Goal: Task Accomplishment & Management: Use online tool/utility

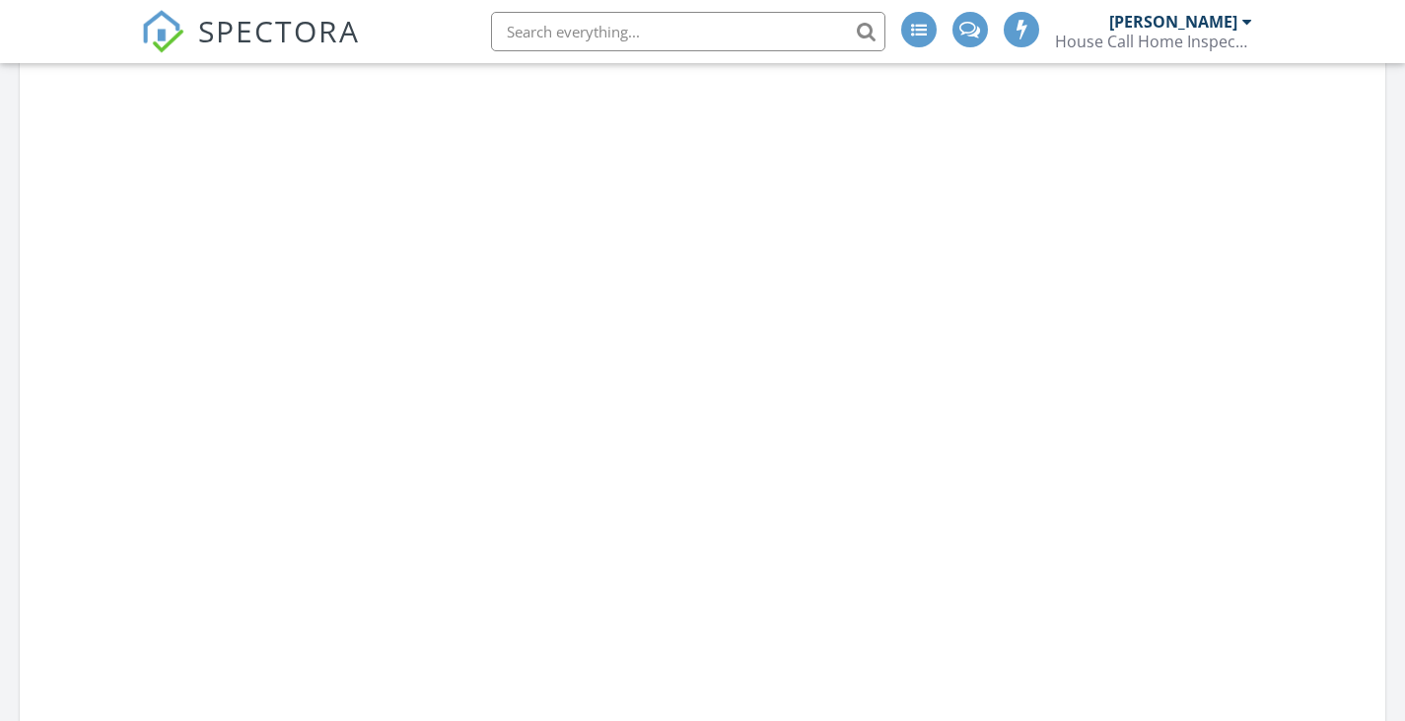
scroll to position [375, 442]
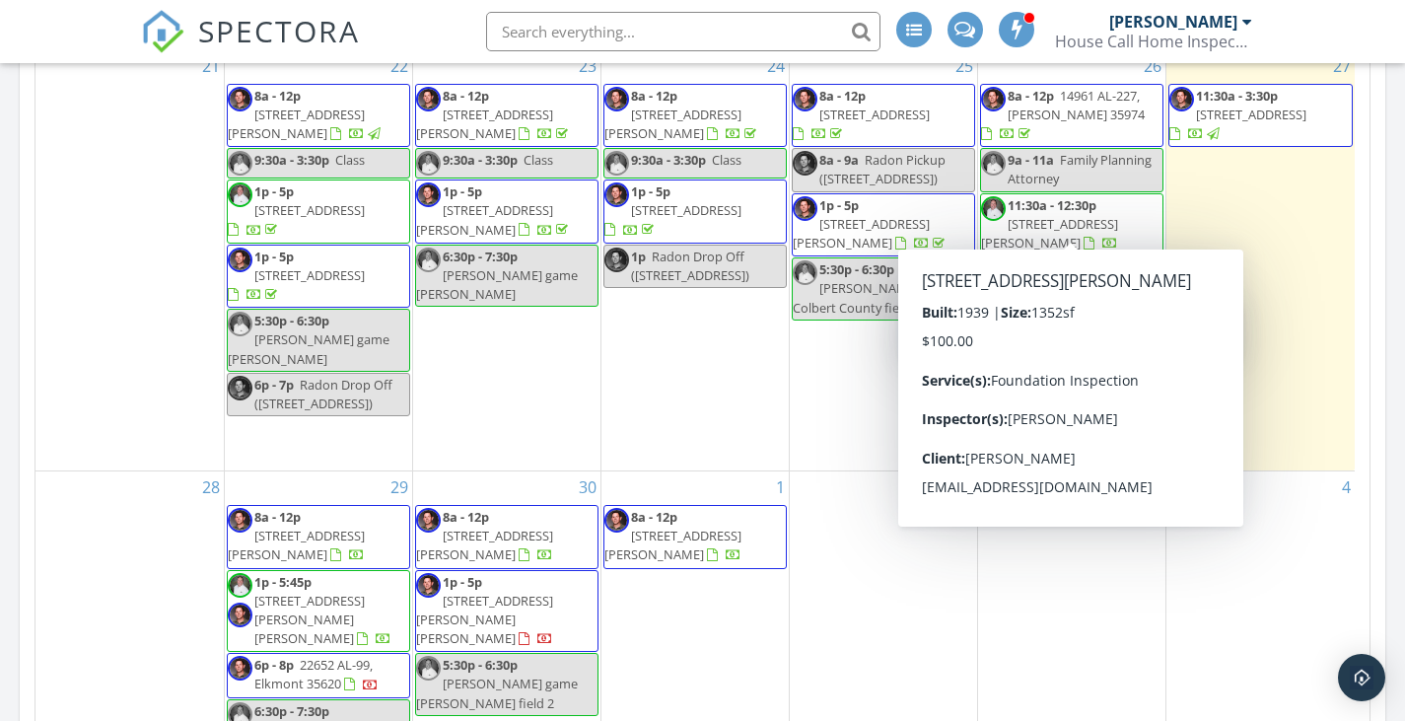
click at [1103, 215] on span "190 Allen Ln, Tuscumbia 35674" at bounding box center [1049, 233] width 137 height 36
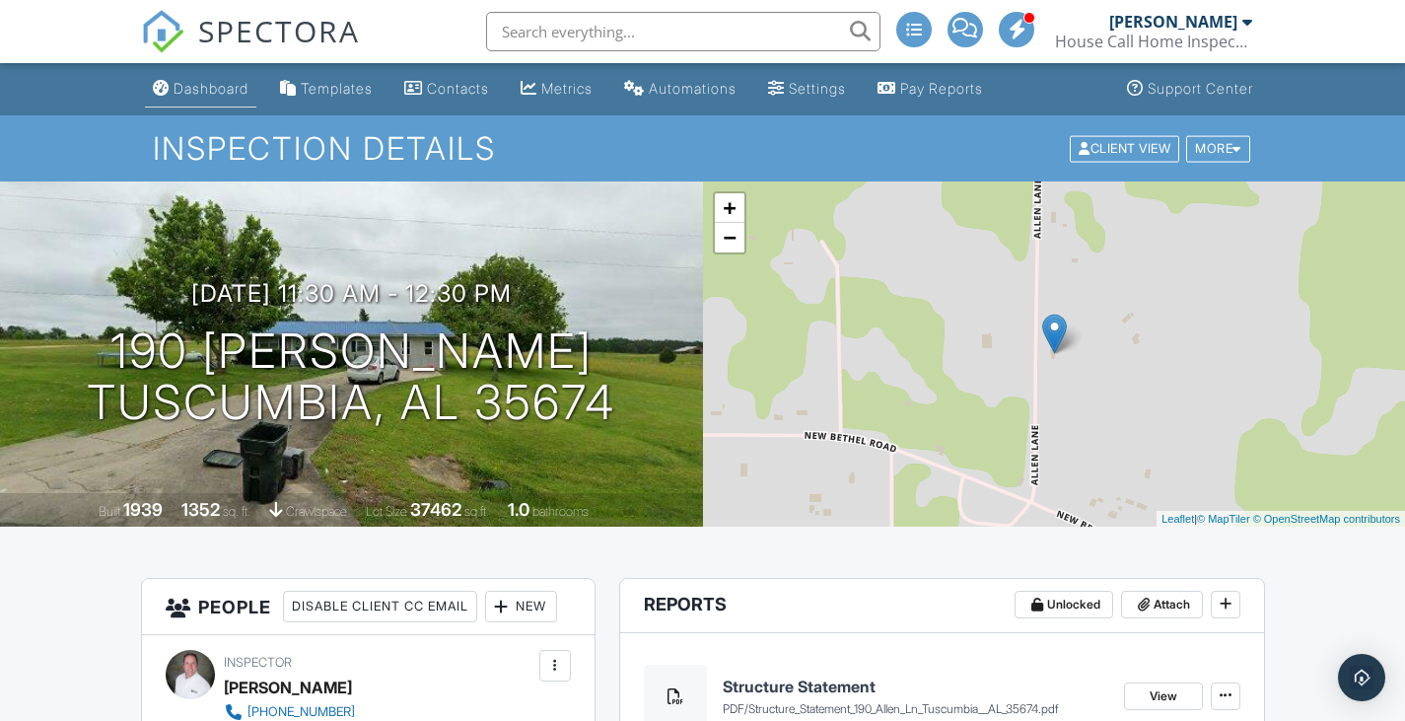
click at [200, 83] on div "Dashboard" at bounding box center [211, 88] width 75 height 17
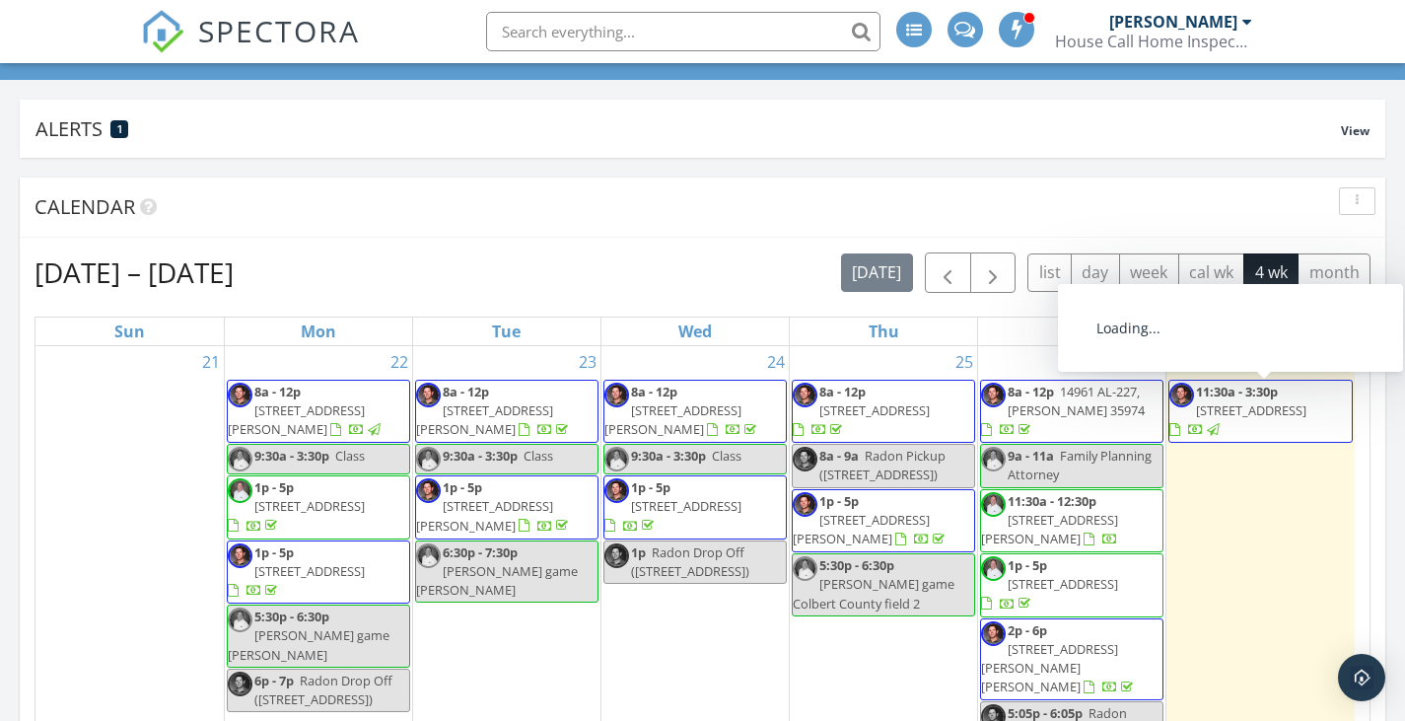
click at [1288, 420] on span "11:30a - 3:30p 14105 Harvest Rdg Ln, Athens 35611" at bounding box center [1260, 412] width 182 height 58
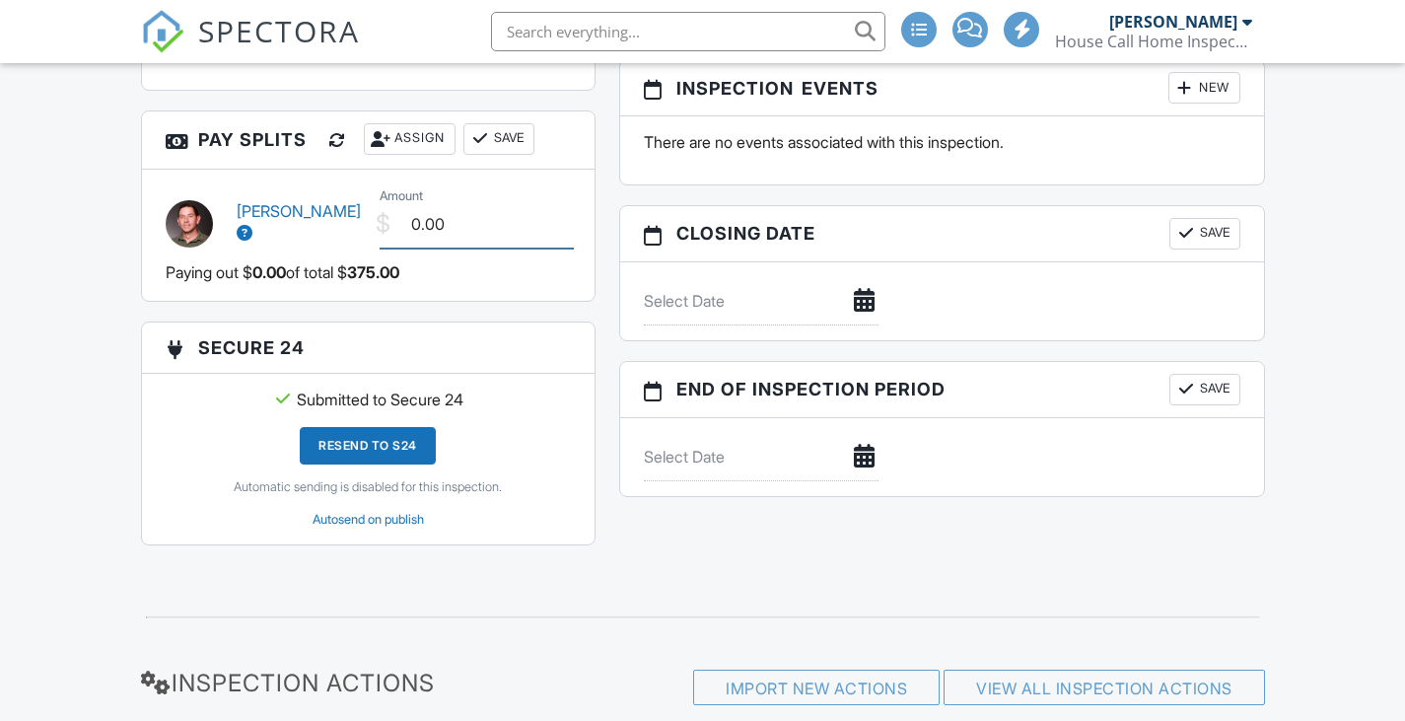
click at [400, 225] on input "0.00" at bounding box center [477, 224] width 195 height 48
type input "130.00"
click at [534, 140] on button "Save" at bounding box center [498, 139] width 71 height 32
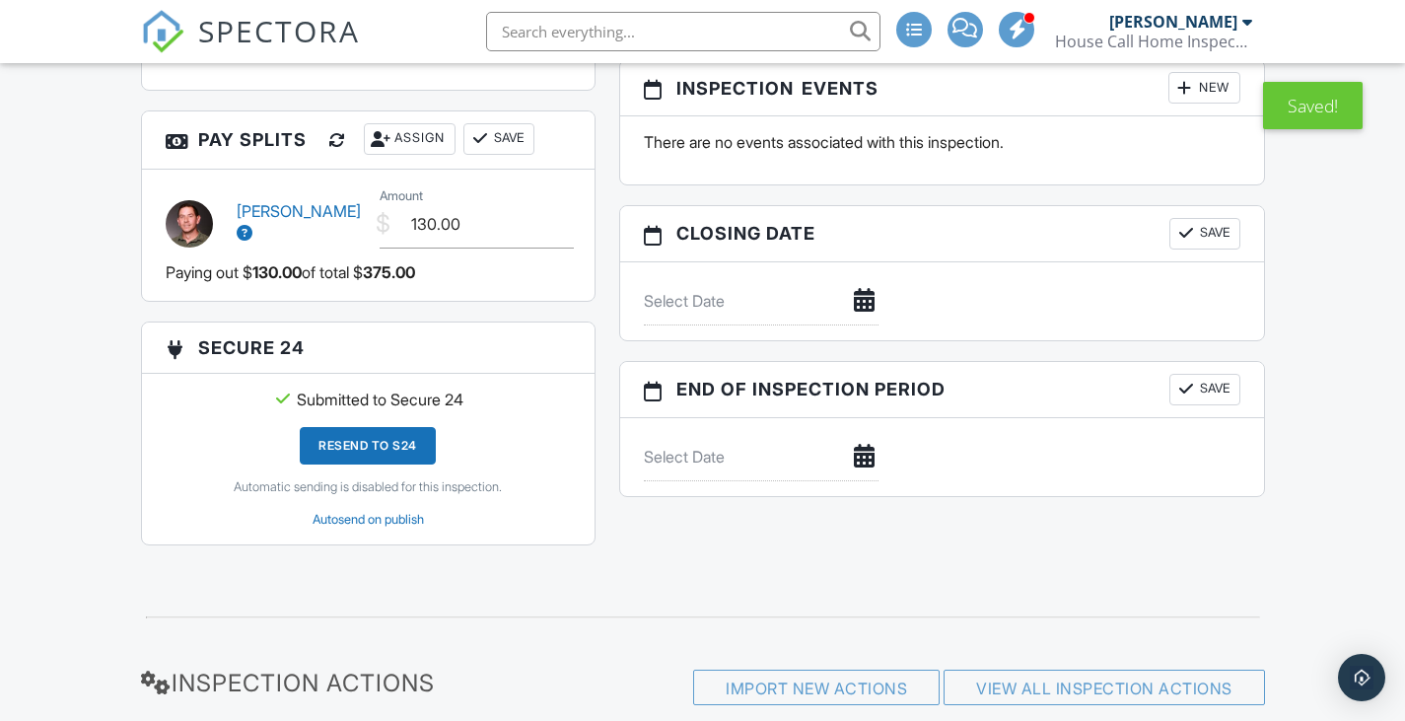
click at [151, 29] on img at bounding box center [162, 31] width 43 height 43
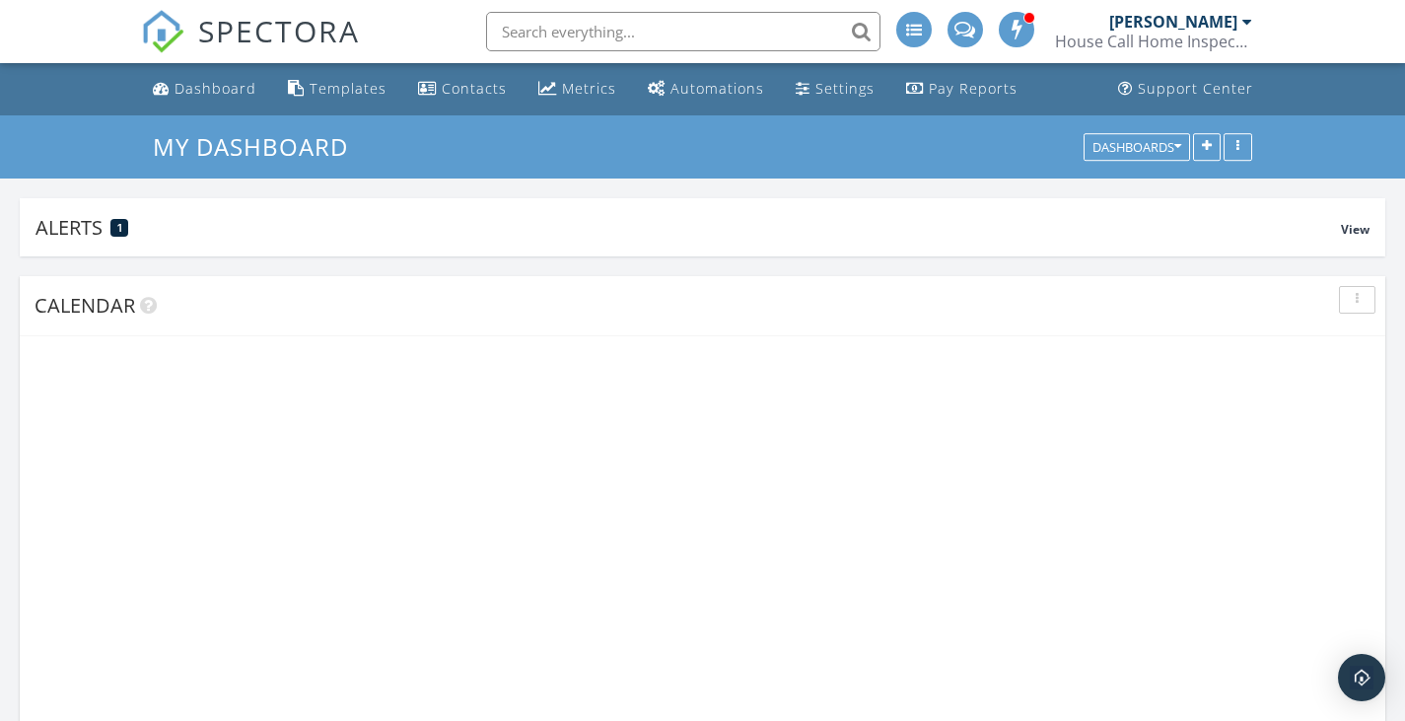
scroll to position [375, 442]
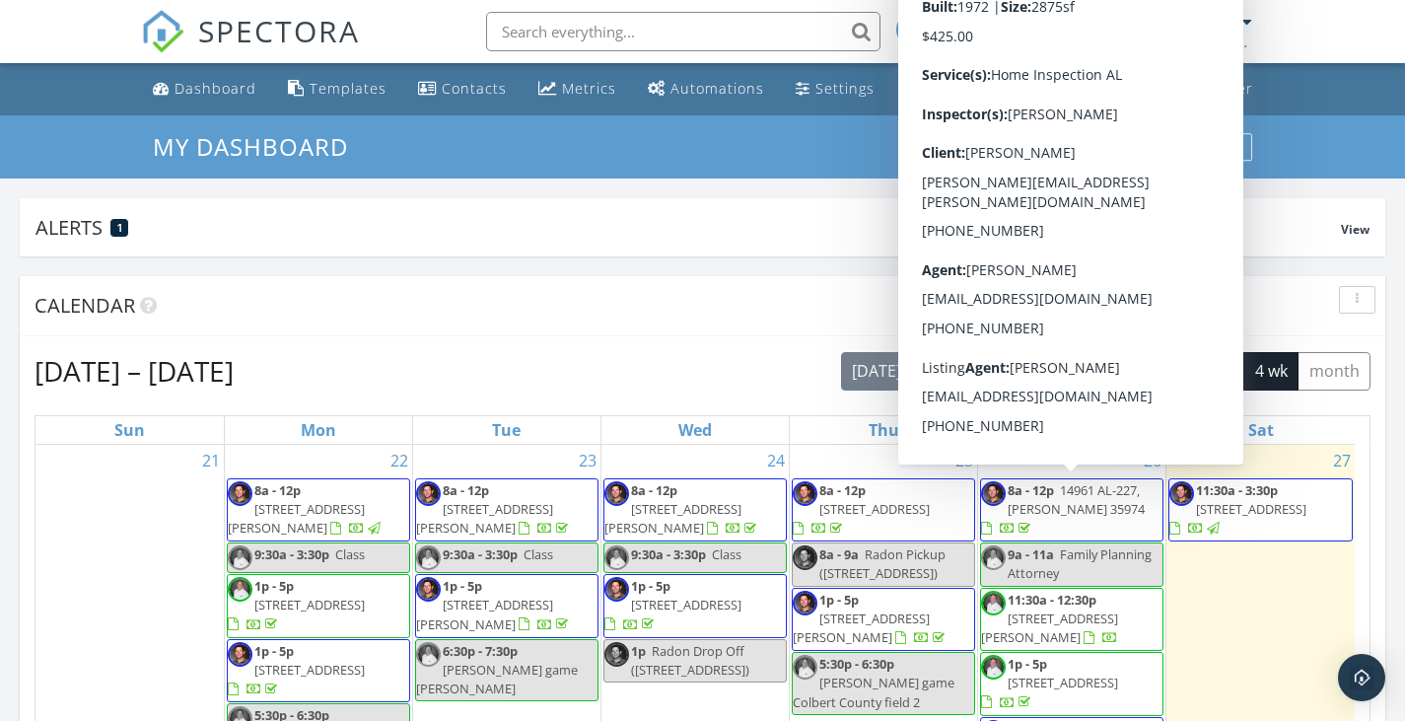
click at [1105, 494] on span "14961 AL-227, [PERSON_NAME] 35974" at bounding box center [1076, 499] width 137 height 36
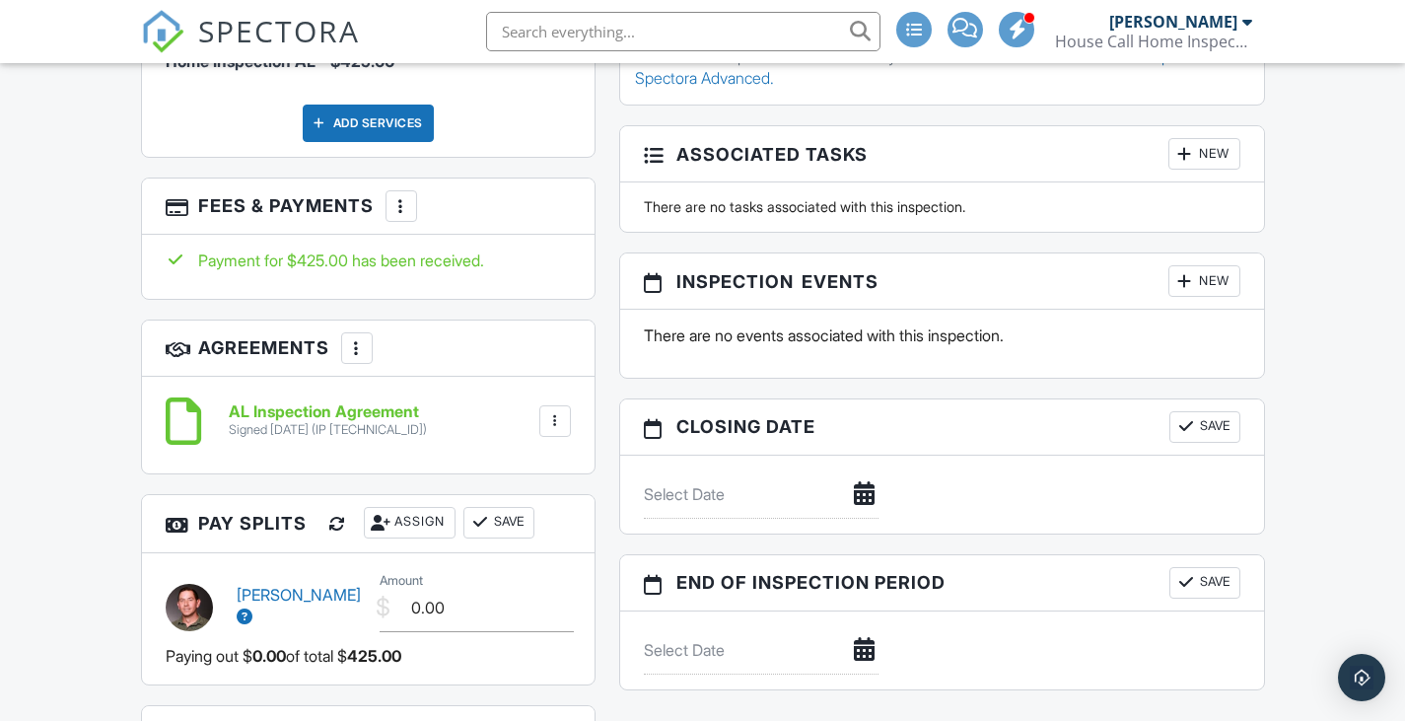
scroll to position [1775, 0]
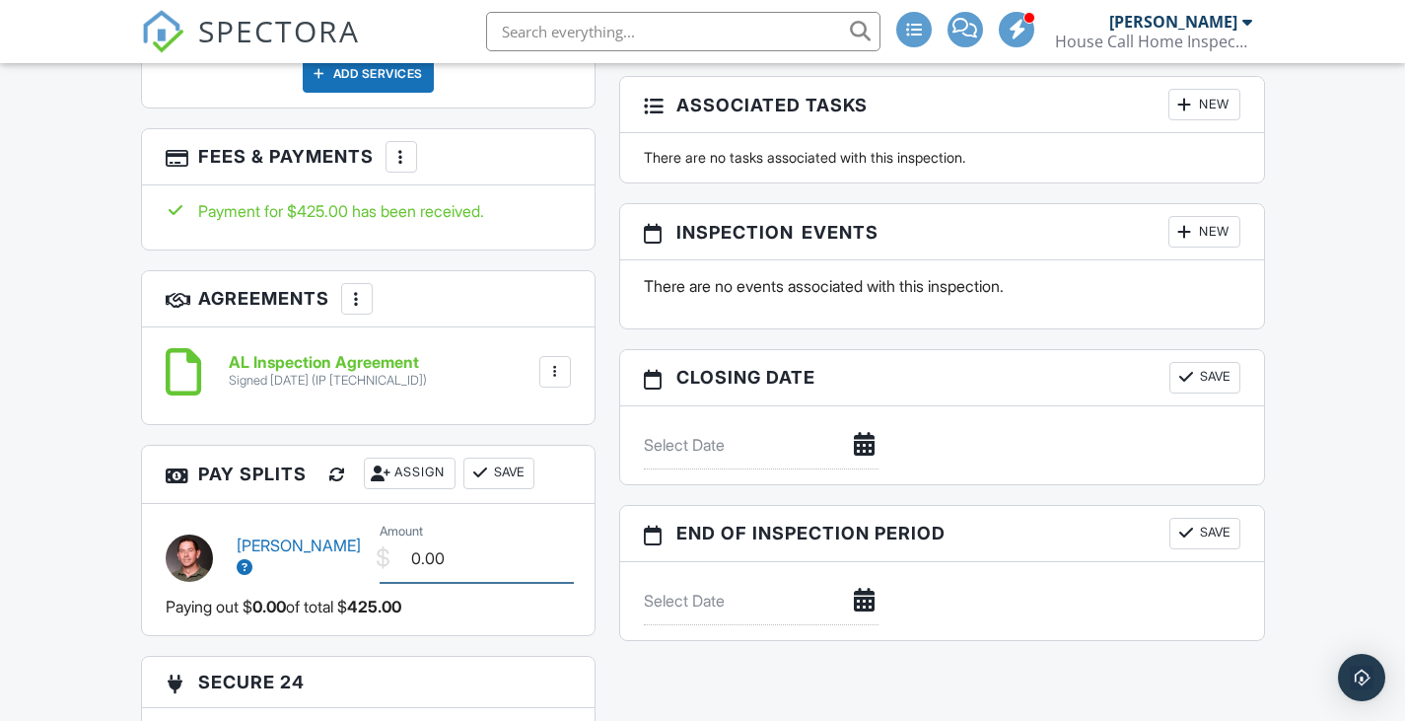
click at [407, 553] on input "0.00" at bounding box center [477, 558] width 195 height 48
type input "130.00"
click at [490, 463] on div at bounding box center [480, 473] width 20 height 20
click at [144, 30] on img at bounding box center [162, 31] width 43 height 43
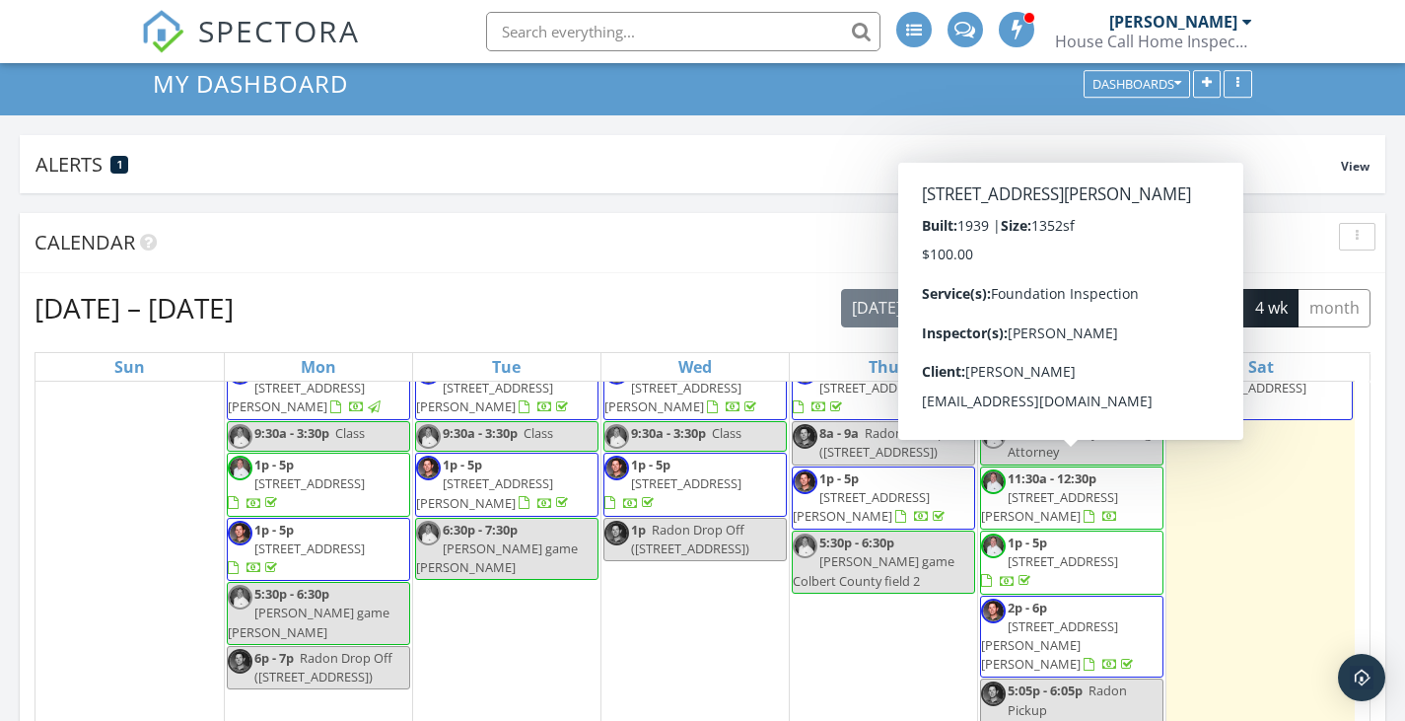
scroll to position [99, 0]
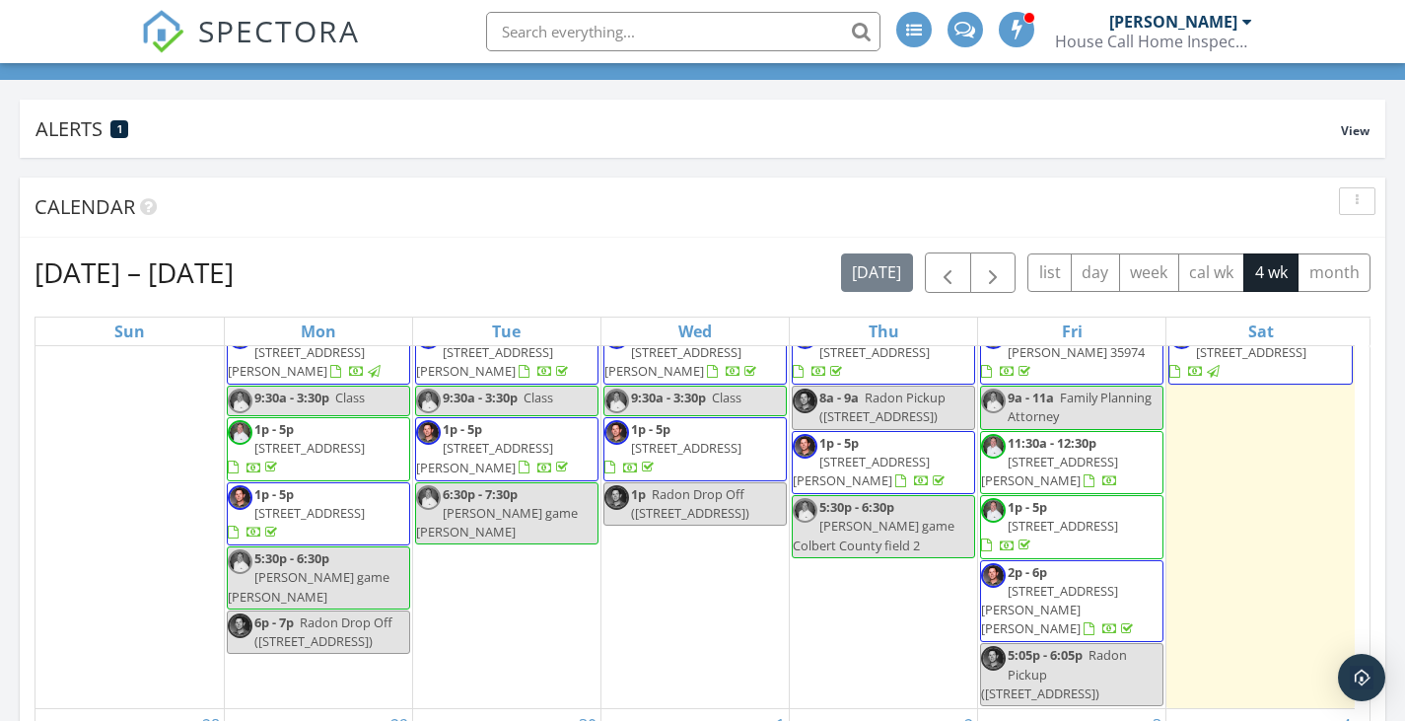
click at [1111, 582] on span "[STREET_ADDRESS][PERSON_NAME][PERSON_NAME]" at bounding box center [1049, 609] width 137 height 55
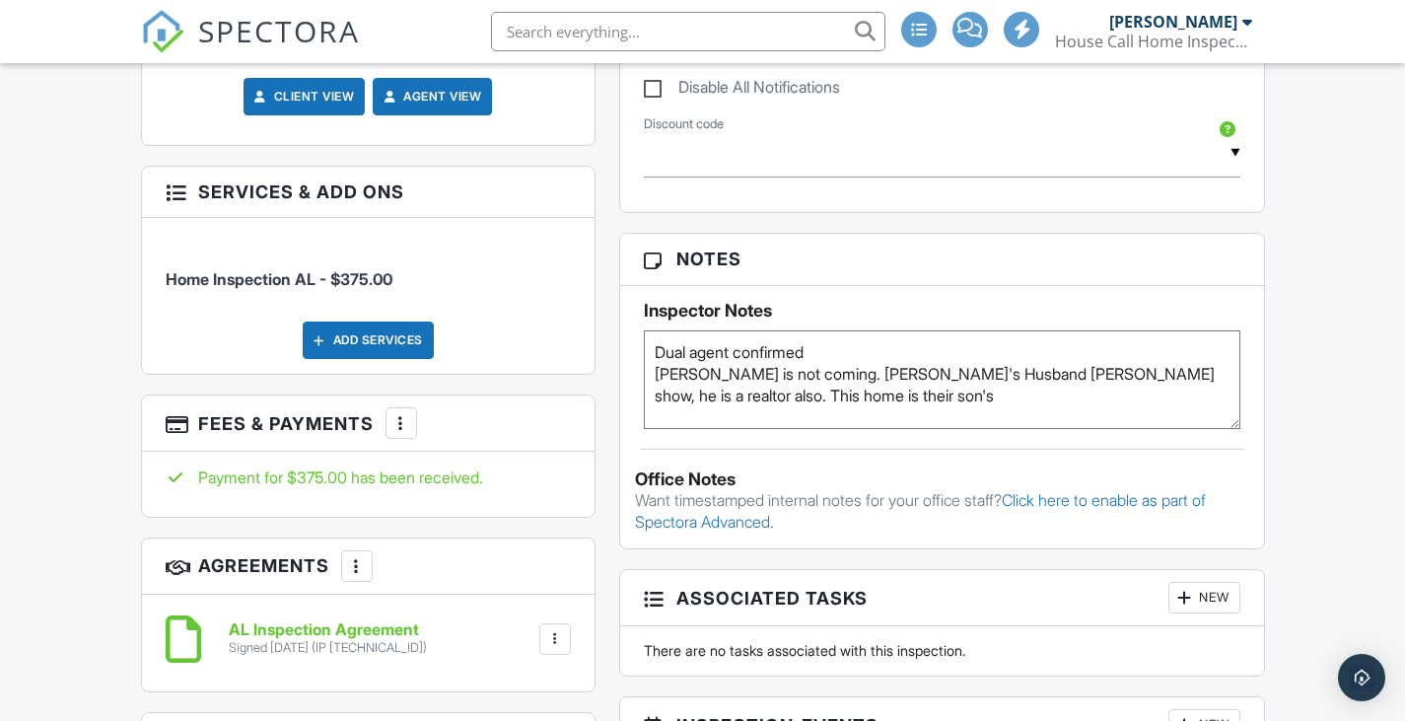
scroll to position [1577, 0]
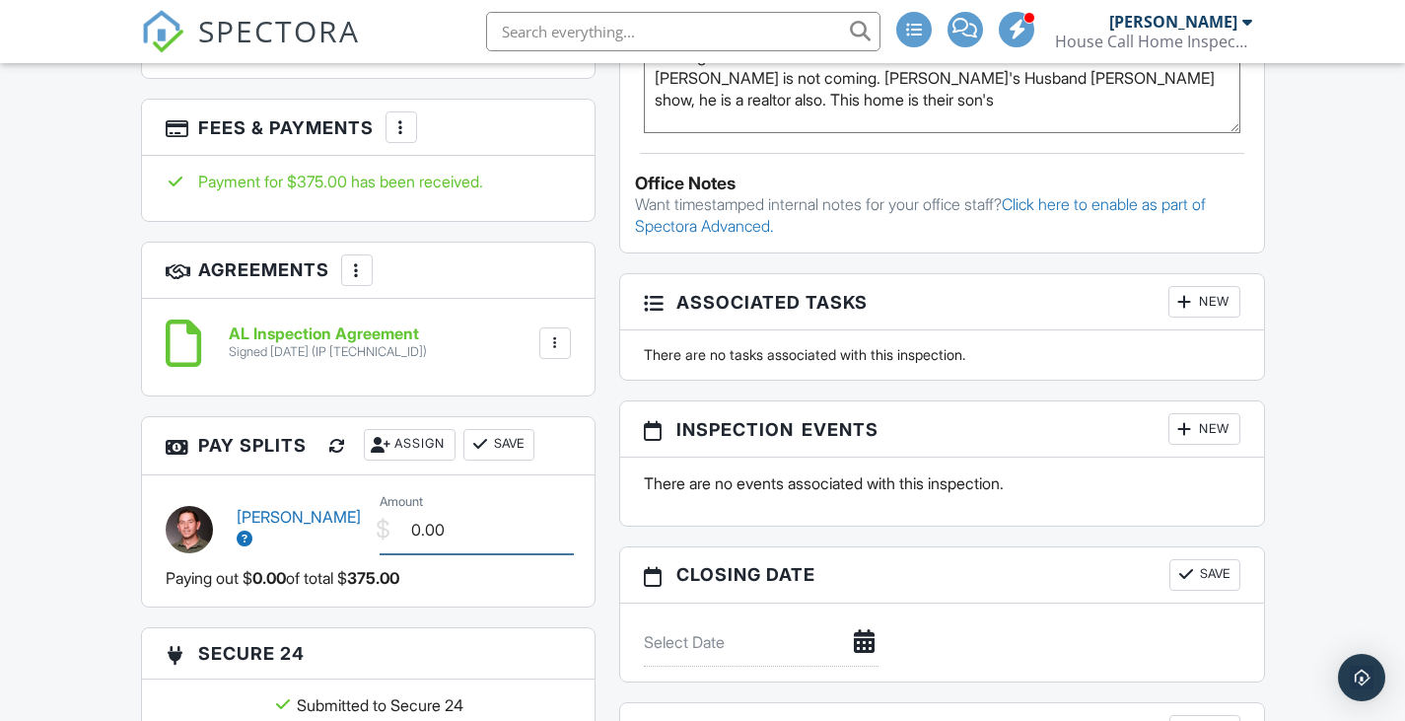
click at [398, 507] on input "0.00" at bounding box center [477, 530] width 195 height 48
type input "130.00"
click at [534, 433] on button "Save" at bounding box center [498, 445] width 71 height 32
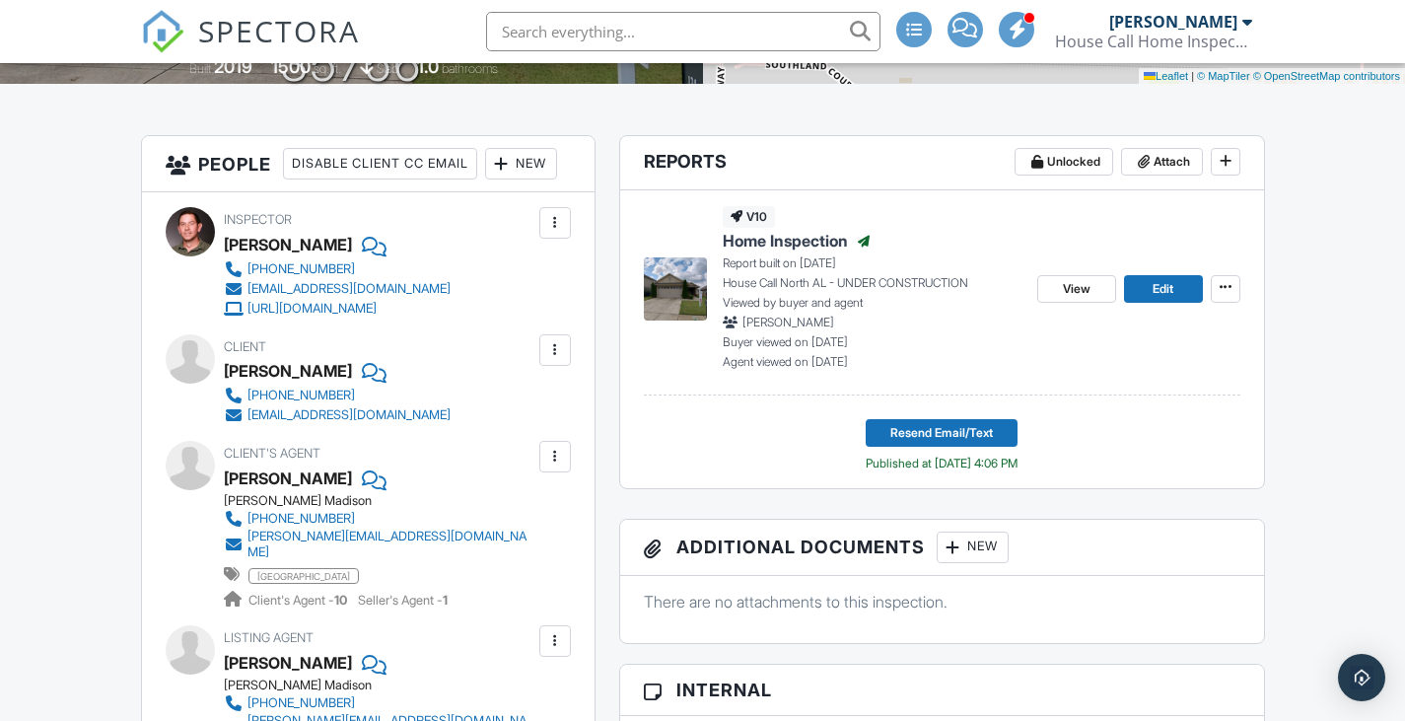
scroll to position [394, 0]
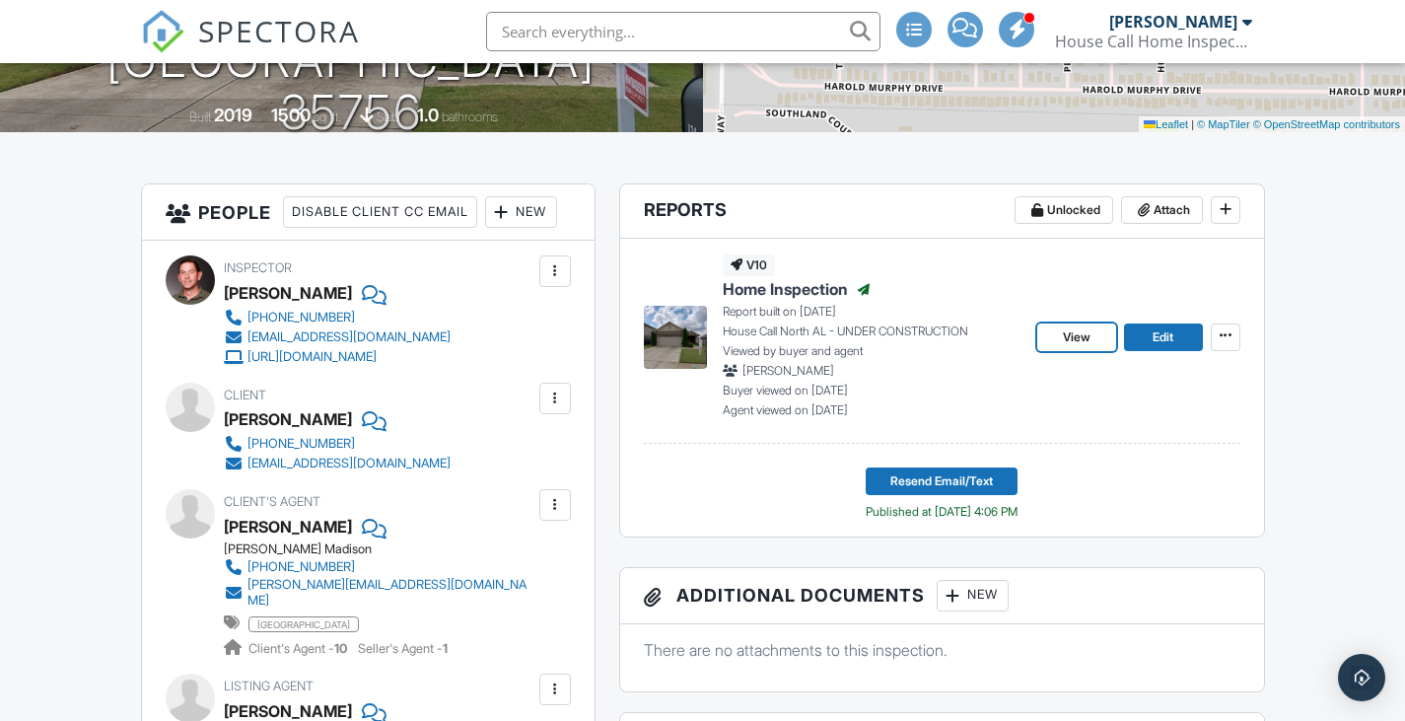
drag, startPoint x: 1083, startPoint y: 336, endPoint x: 1074, endPoint y: 334, distance: 10.1
click at [1083, 336] on span "View" at bounding box center [1077, 337] width 28 height 20
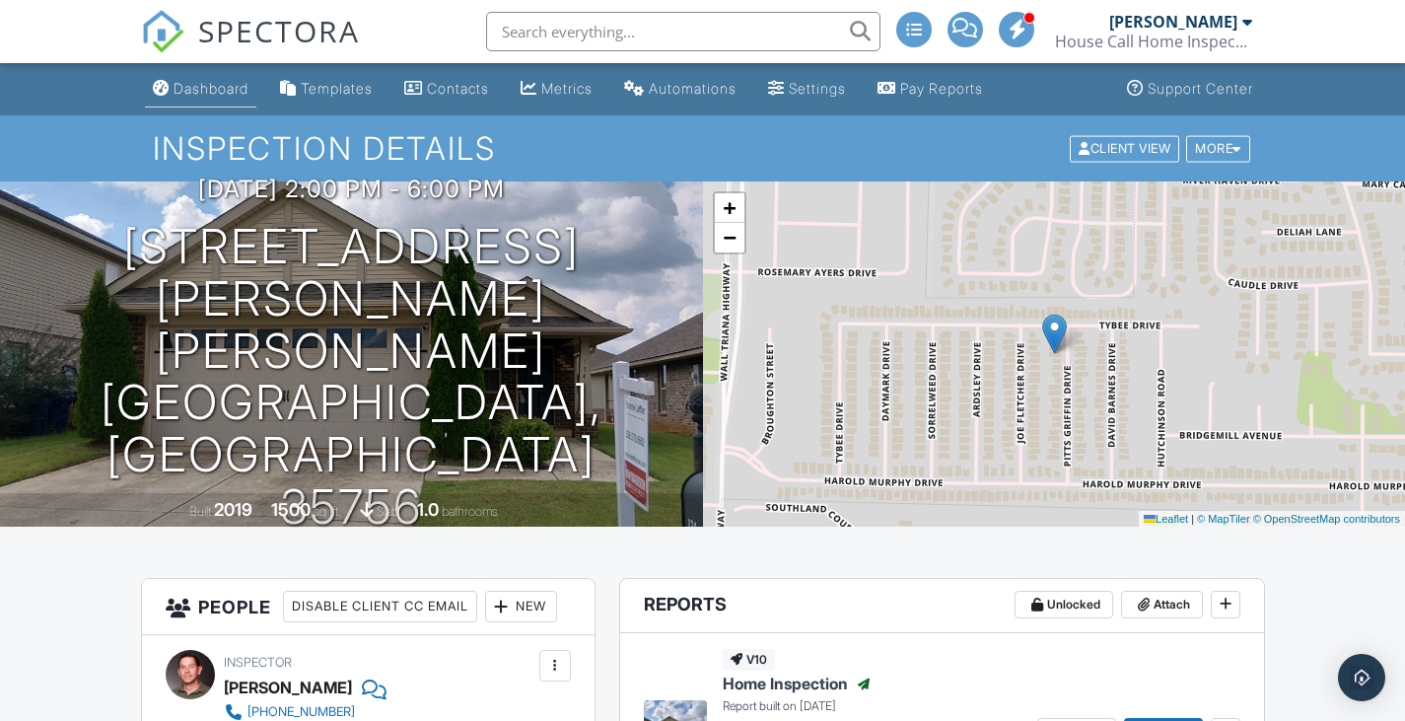
click at [223, 86] on div "Dashboard" at bounding box center [211, 88] width 75 height 17
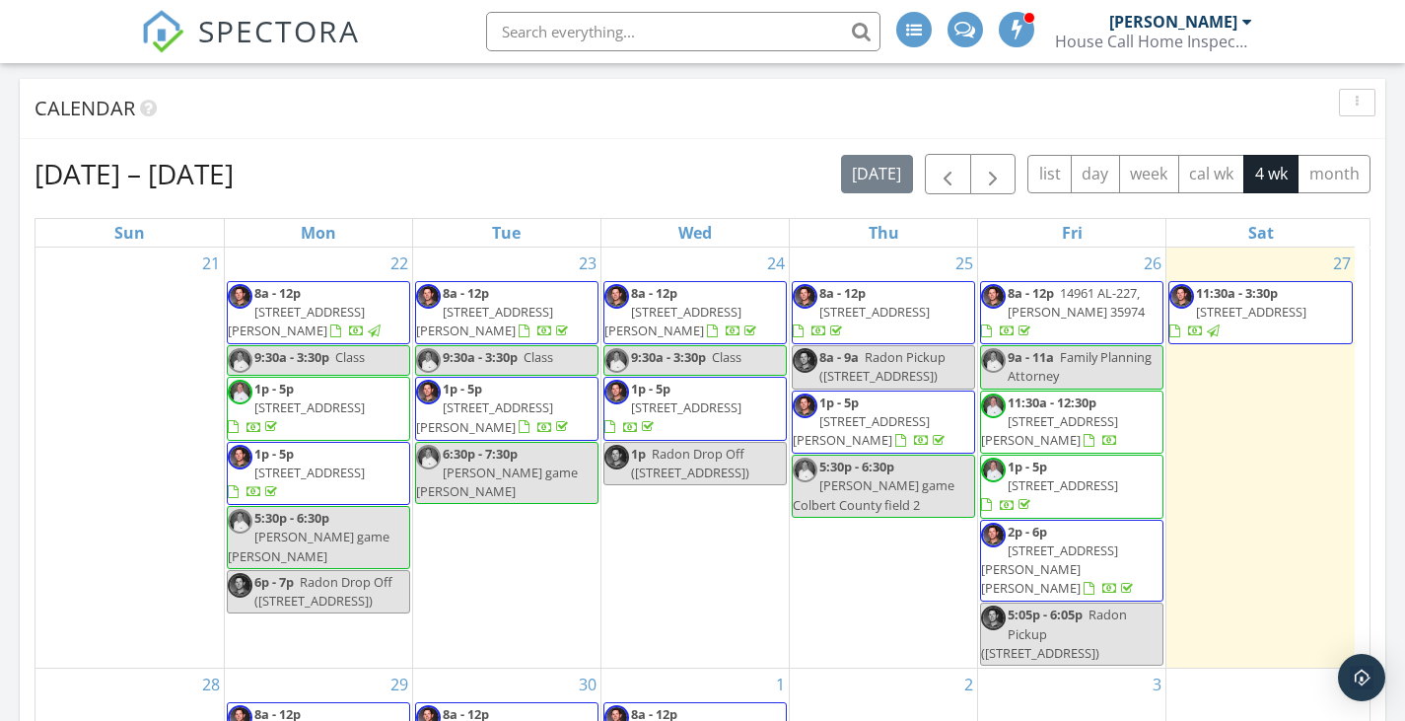
click at [715, 399] on span "1p - 5p [STREET_ADDRESS]" at bounding box center [694, 409] width 181 height 58
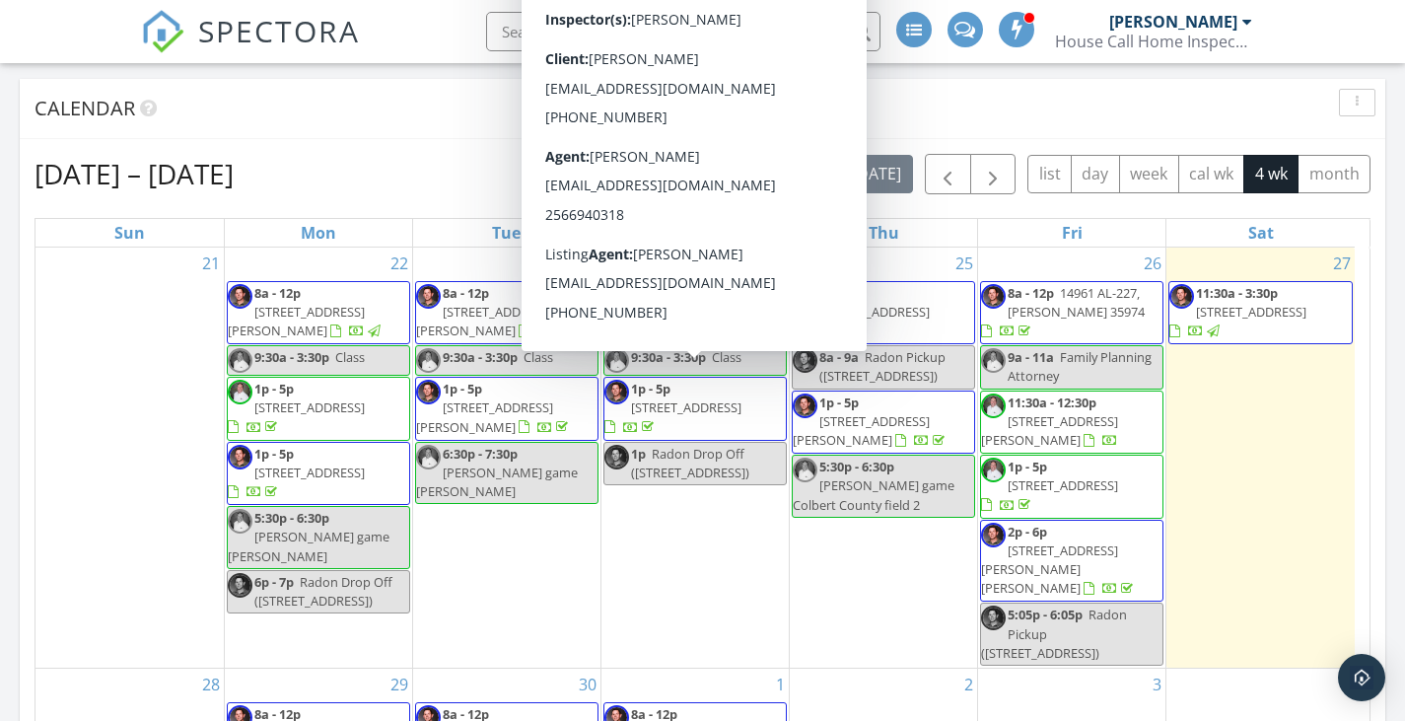
scroll to position [99, 0]
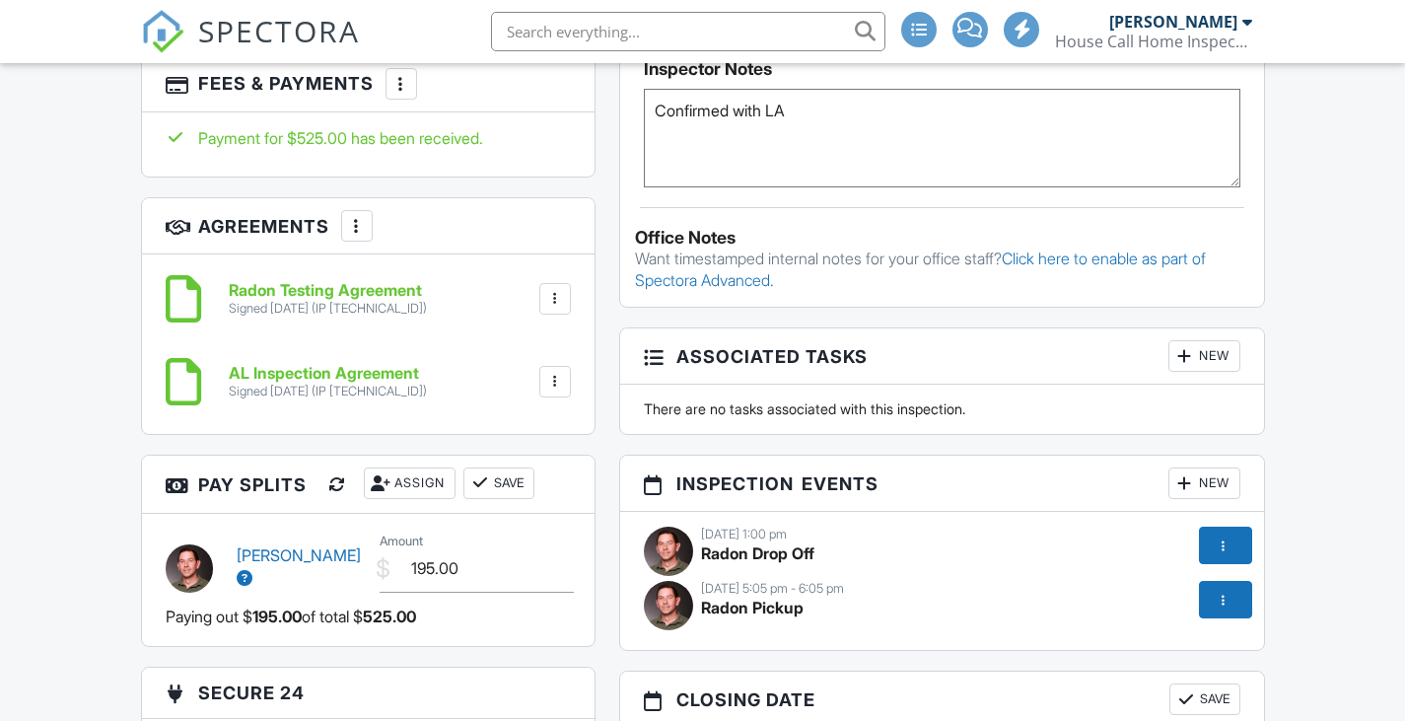
scroll to position [1232, 0]
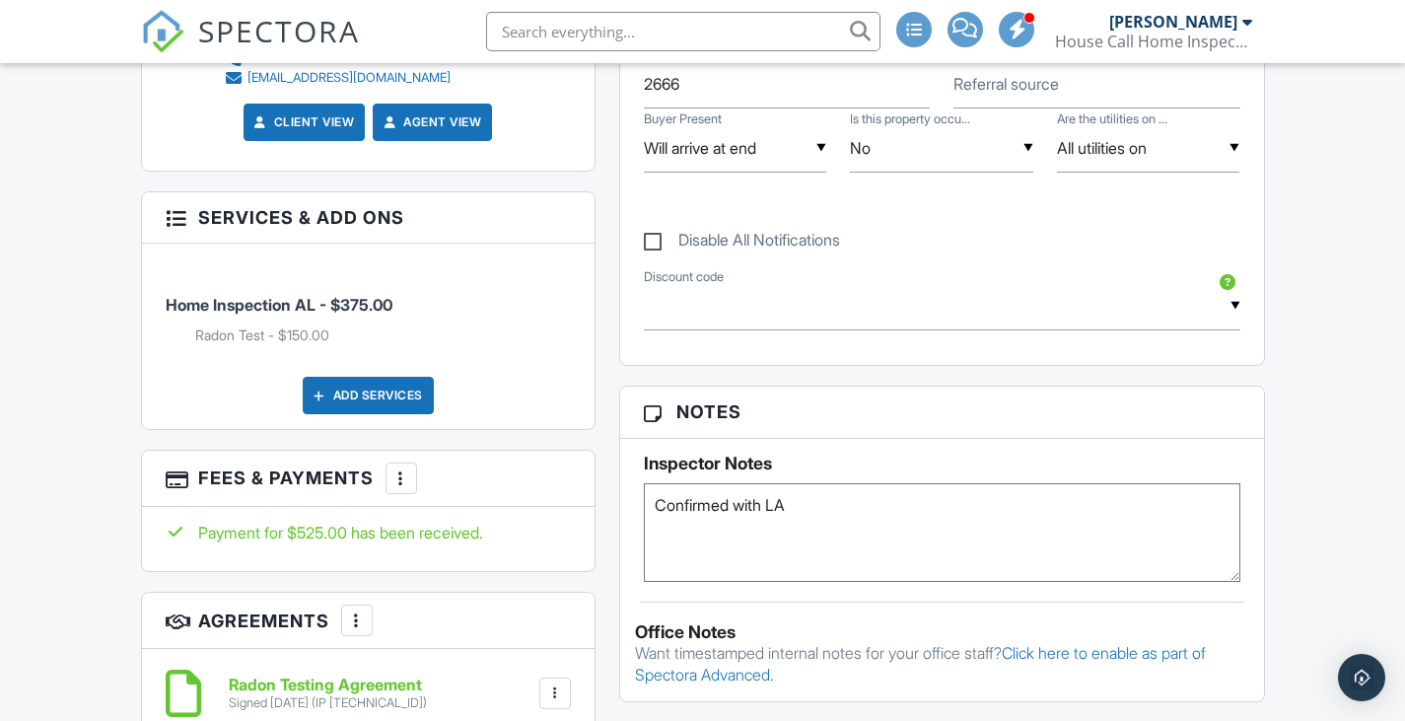
click at [182, 37] on img at bounding box center [162, 31] width 43 height 43
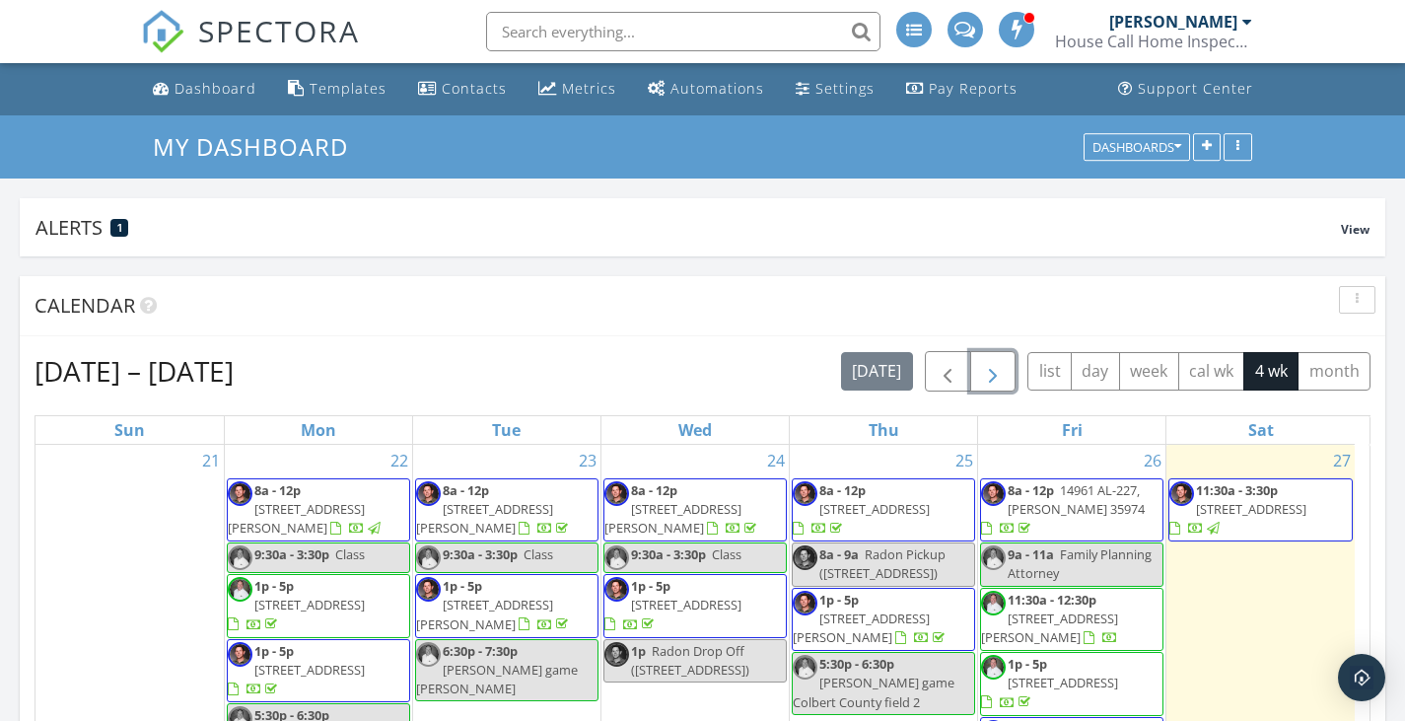
click at [991, 368] on span "button" at bounding box center [993, 372] width 24 height 24
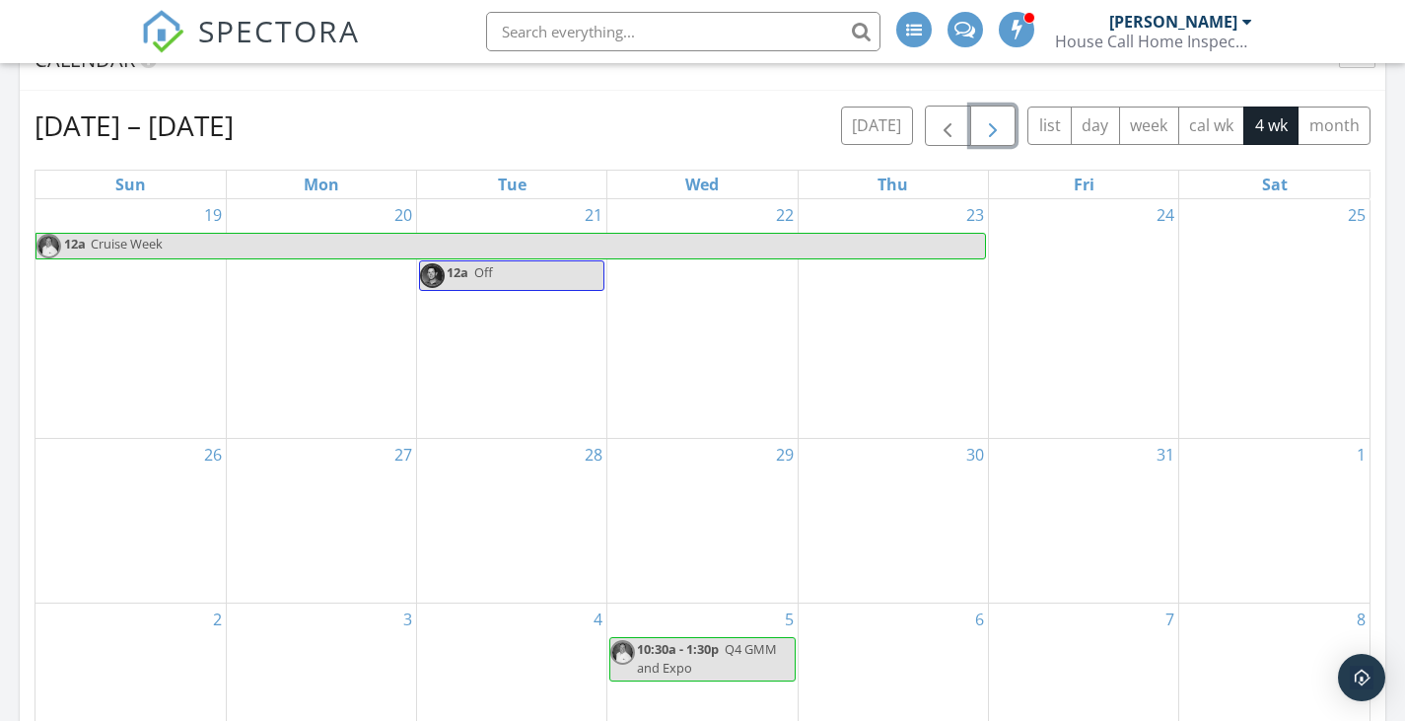
scroll to position [197, 0]
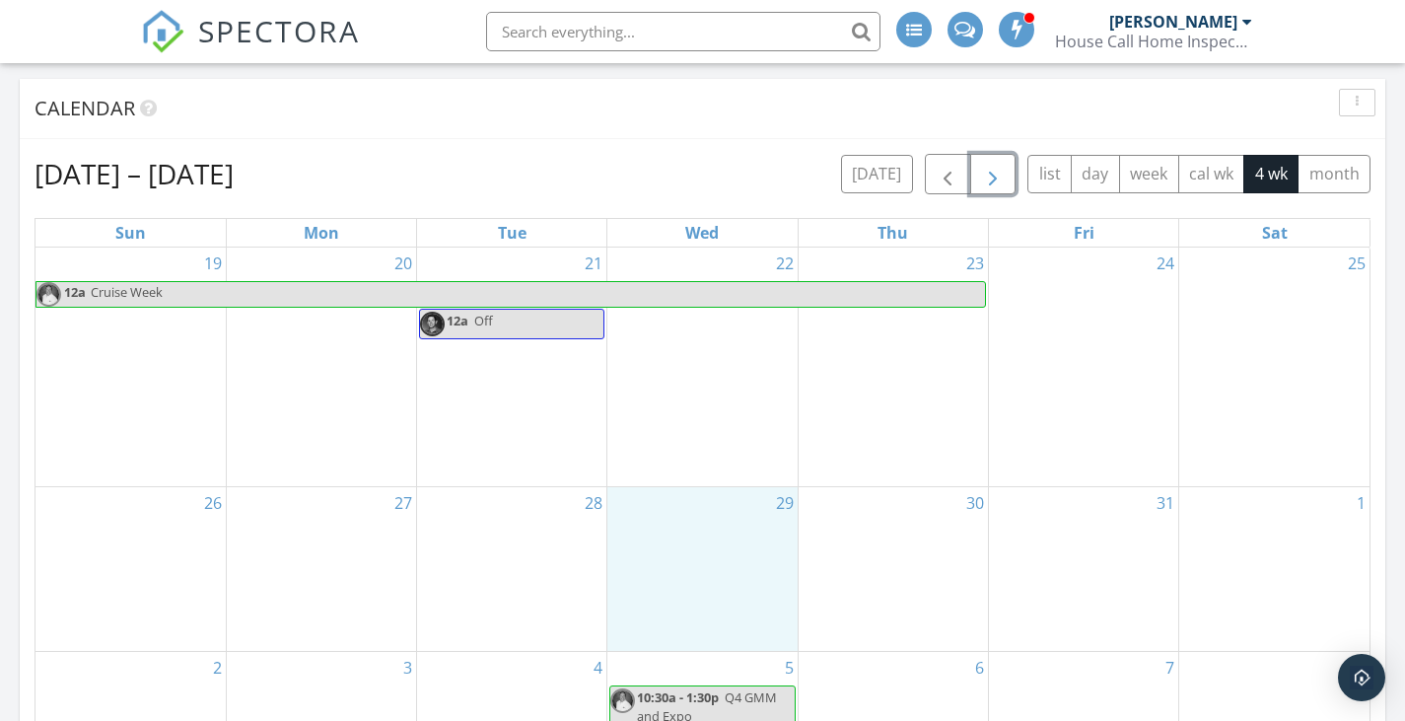
click at [689, 564] on div "29" at bounding box center [701, 569] width 189 height 165
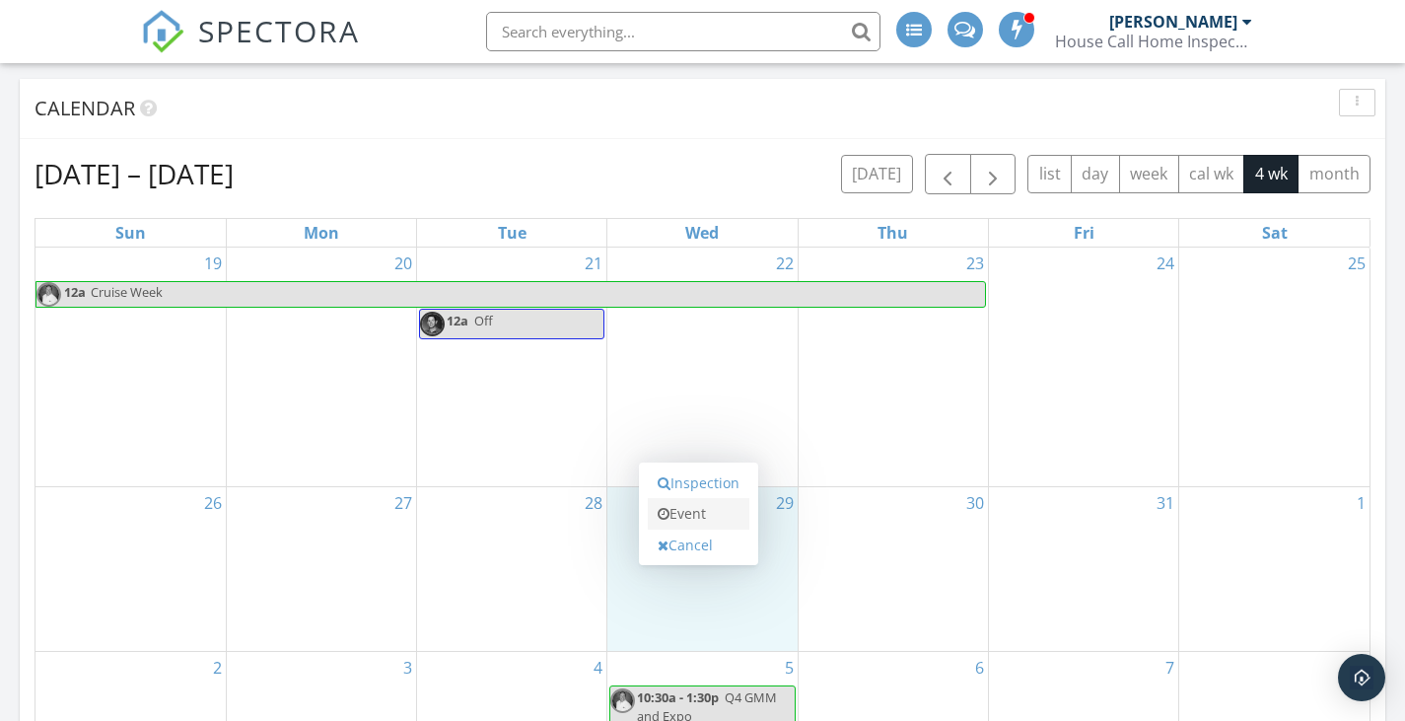
click at [703, 505] on link "Event" at bounding box center [699, 514] width 102 height 32
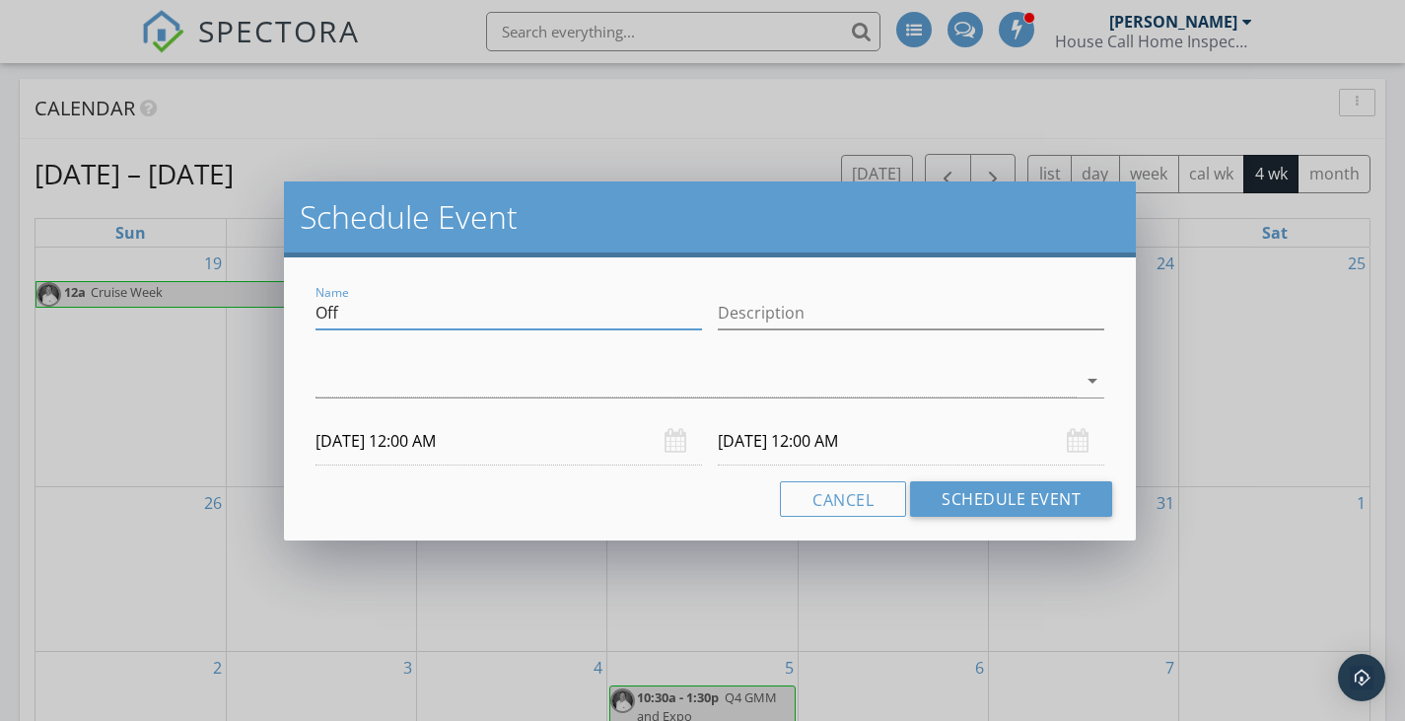
click at [457, 300] on input "Off" at bounding box center [508, 313] width 386 height 33
type input "Family Attorney Signing Day"
click at [678, 394] on div at bounding box center [695, 381] width 761 height 33
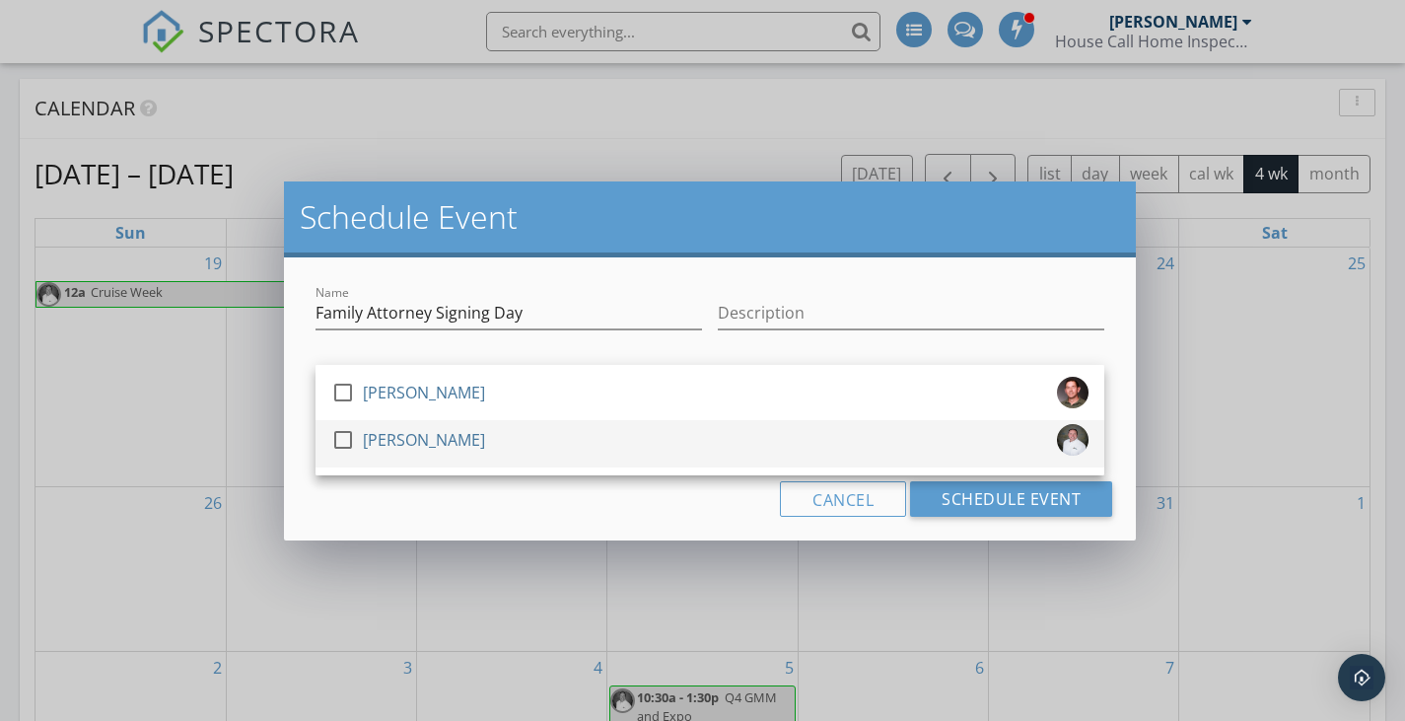
click at [674, 437] on div "check_box_outline_blank [PERSON_NAME]" at bounding box center [709, 443] width 757 height 39
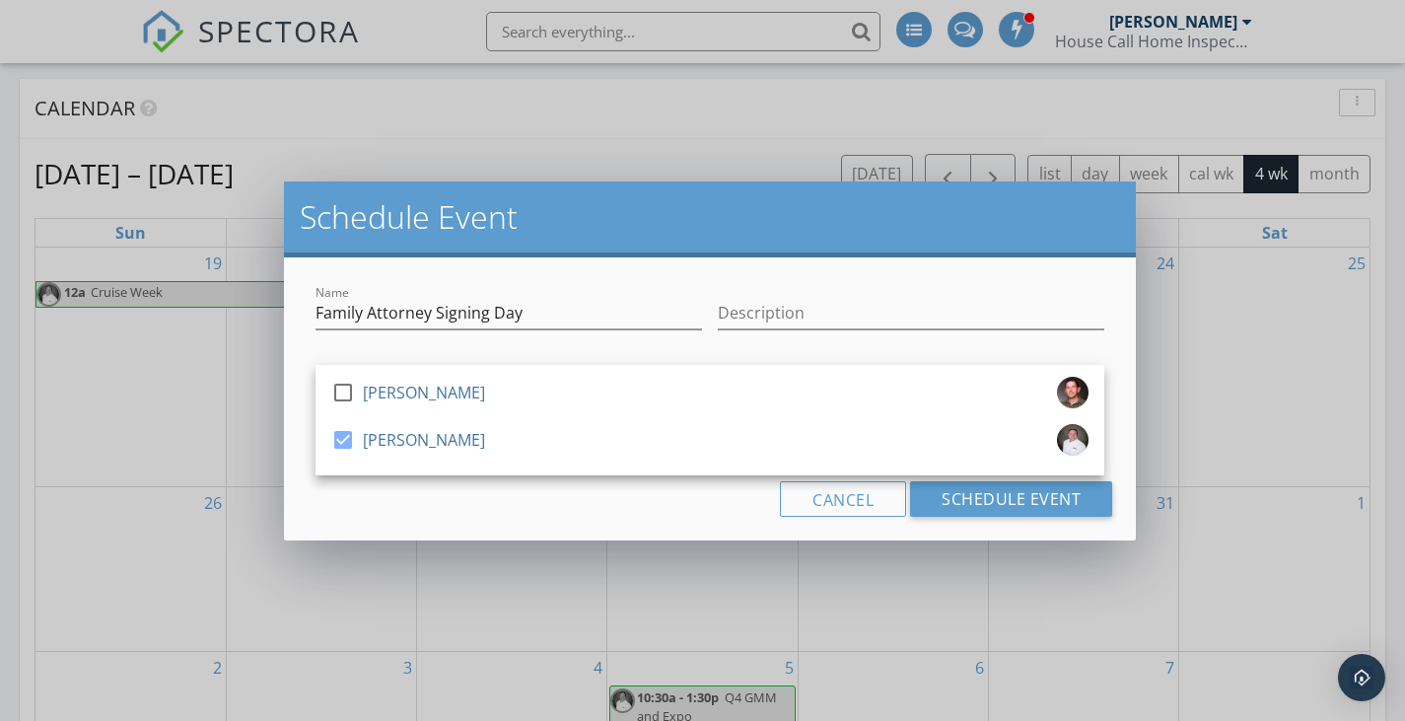
click at [613, 522] on div "Name Family Attorney Signing Day Description check_box_outline_blank [PERSON_NA…" at bounding box center [710, 398] width 852 height 283
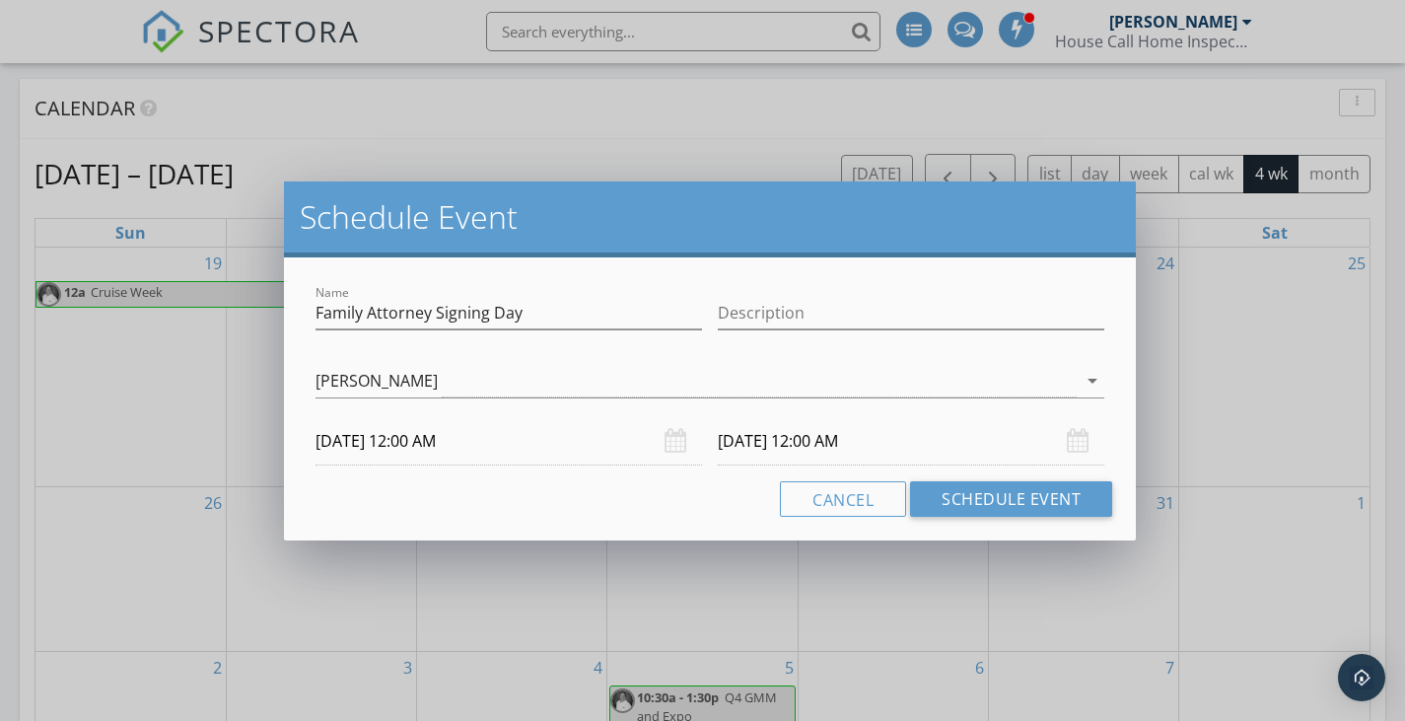
click at [419, 446] on input "[DATE] 12:00 AM" at bounding box center [508, 441] width 386 height 48
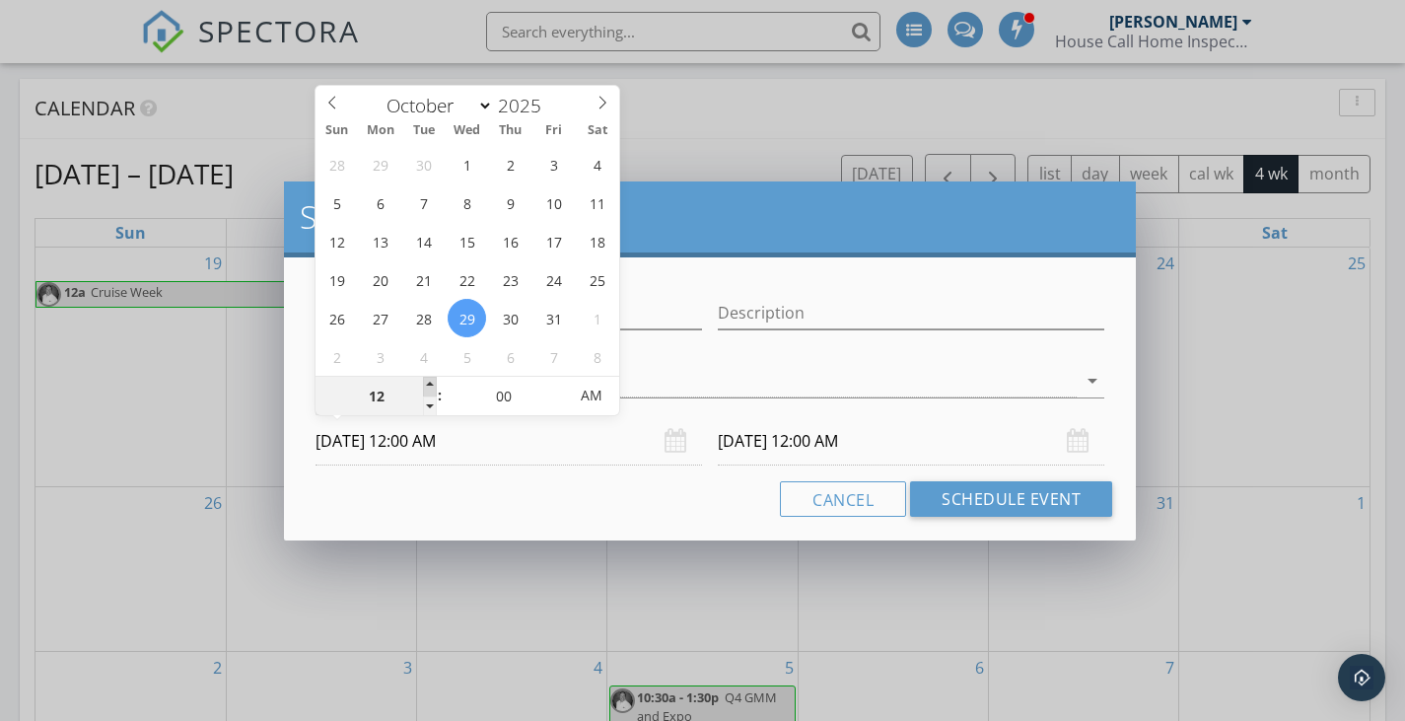
type input "01"
type input "[DATE] 1:00 AM"
click at [435, 382] on span at bounding box center [430, 387] width 14 height 20
type input "[DATE] 1:00 AM"
type input "02"
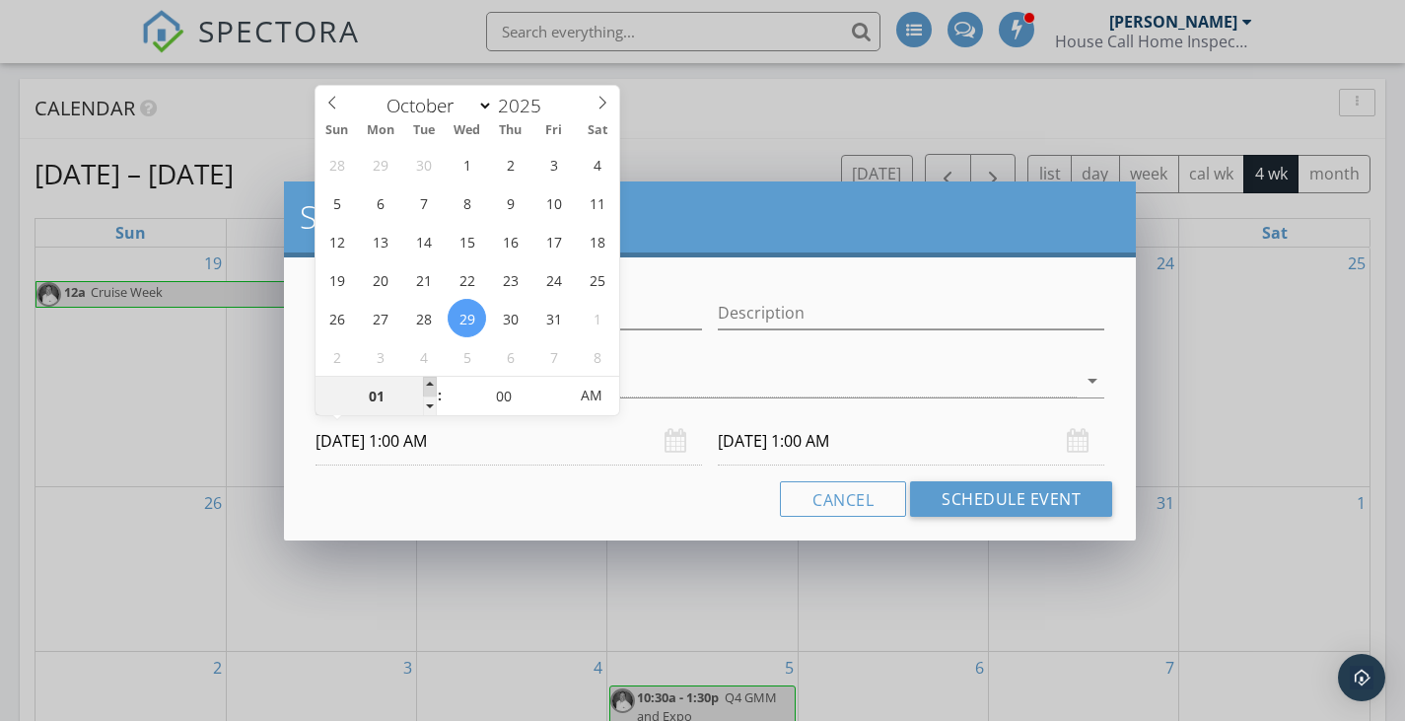
type input "[DATE] 2:00 AM"
click at [435, 382] on span at bounding box center [430, 387] width 14 height 20
type input "03"
type input "[DATE] 3:00 AM"
click at [435, 382] on span at bounding box center [430, 387] width 14 height 20
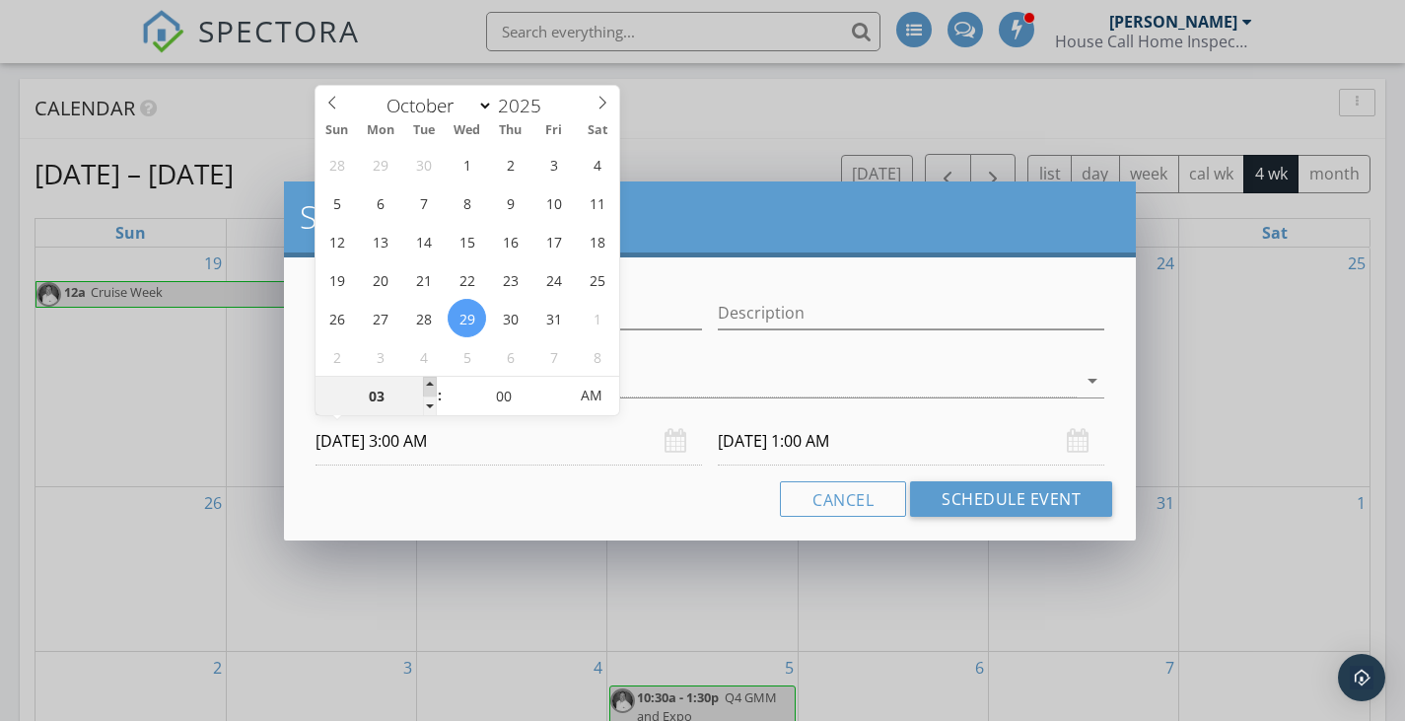
type input "04"
type input "[DATE] 4:00 AM"
click at [435, 382] on span at bounding box center [430, 387] width 14 height 20
type input "05"
type input "[DATE] 5:00 AM"
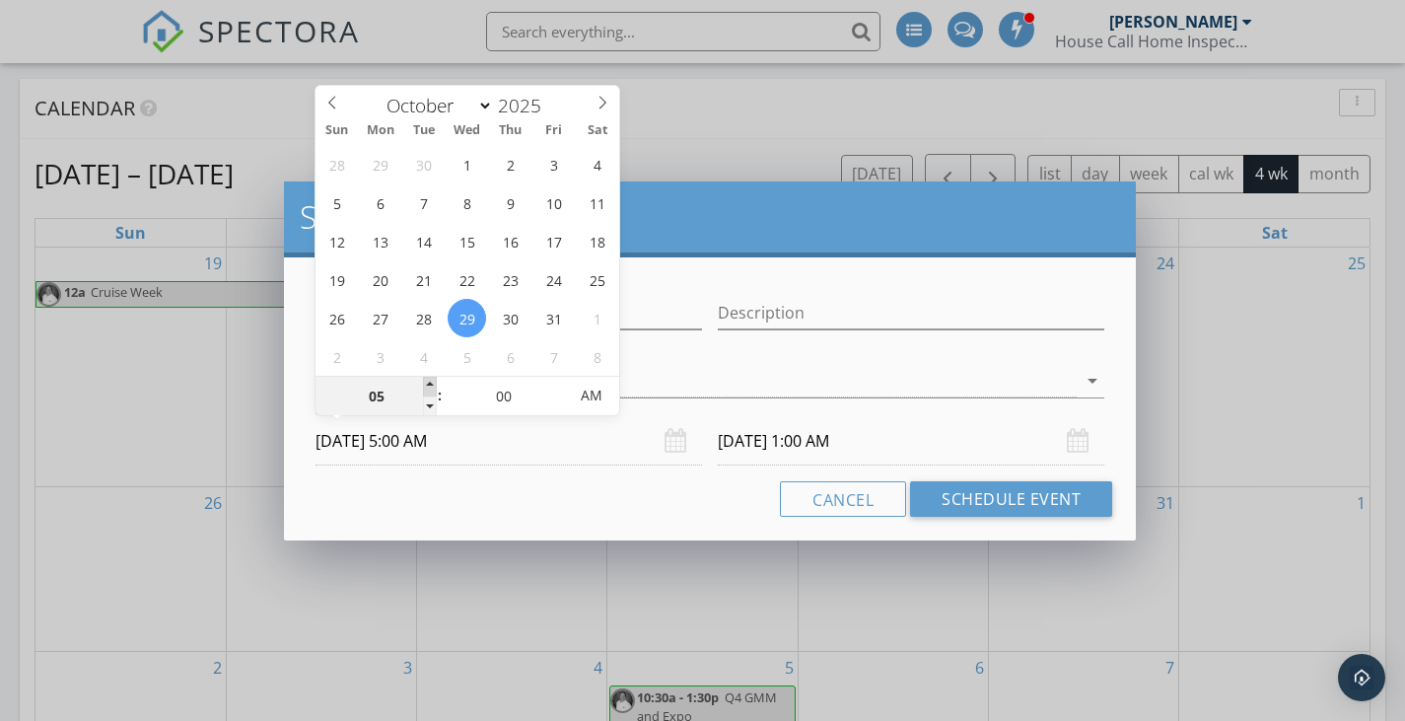
click at [435, 382] on span at bounding box center [430, 387] width 14 height 20
type input "06"
type input "[DATE] 6:00 AM"
click at [435, 382] on span at bounding box center [430, 387] width 14 height 20
type input "07"
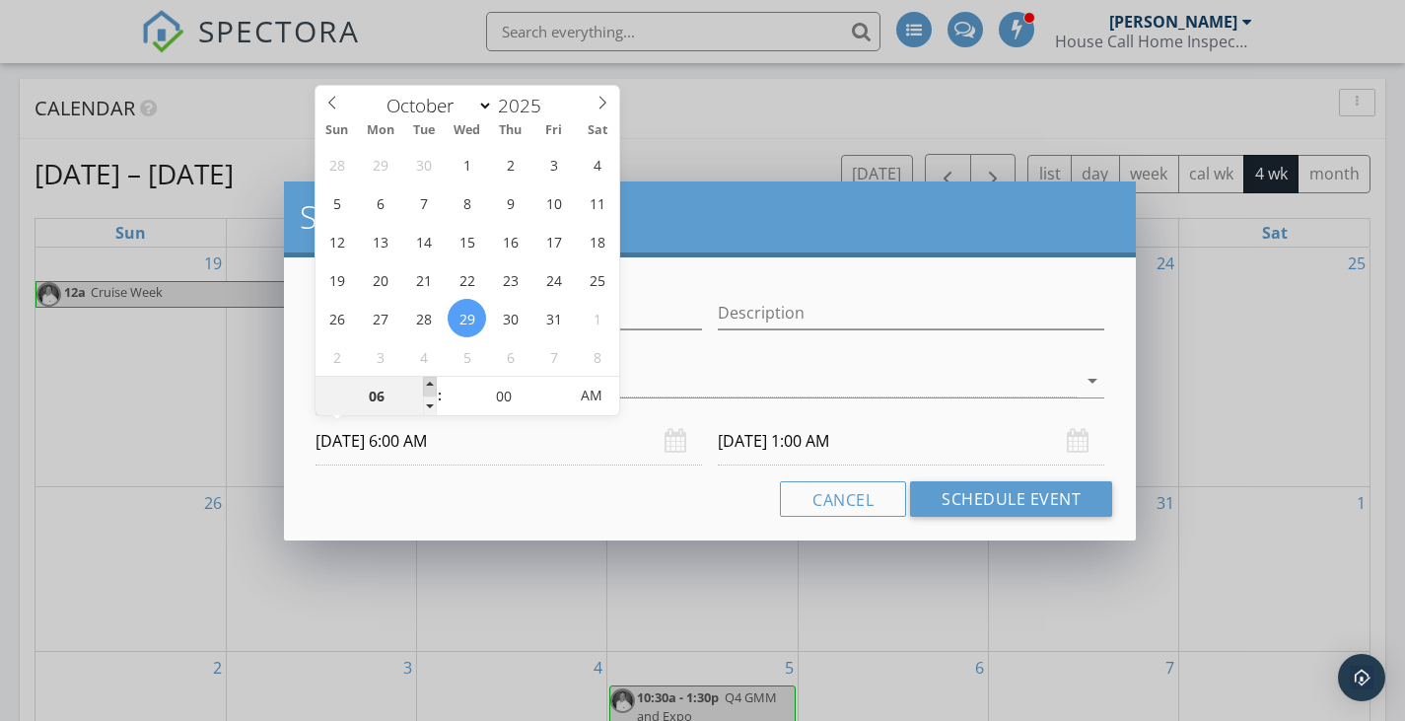
type input "[DATE] 7:00 AM"
click at [435, 382] on span at bounding box center [430, 387] width 14 height 20
type input "[DATE] 7:00 AM"
type input "08"
type input "[DATE] 8:00 AM"
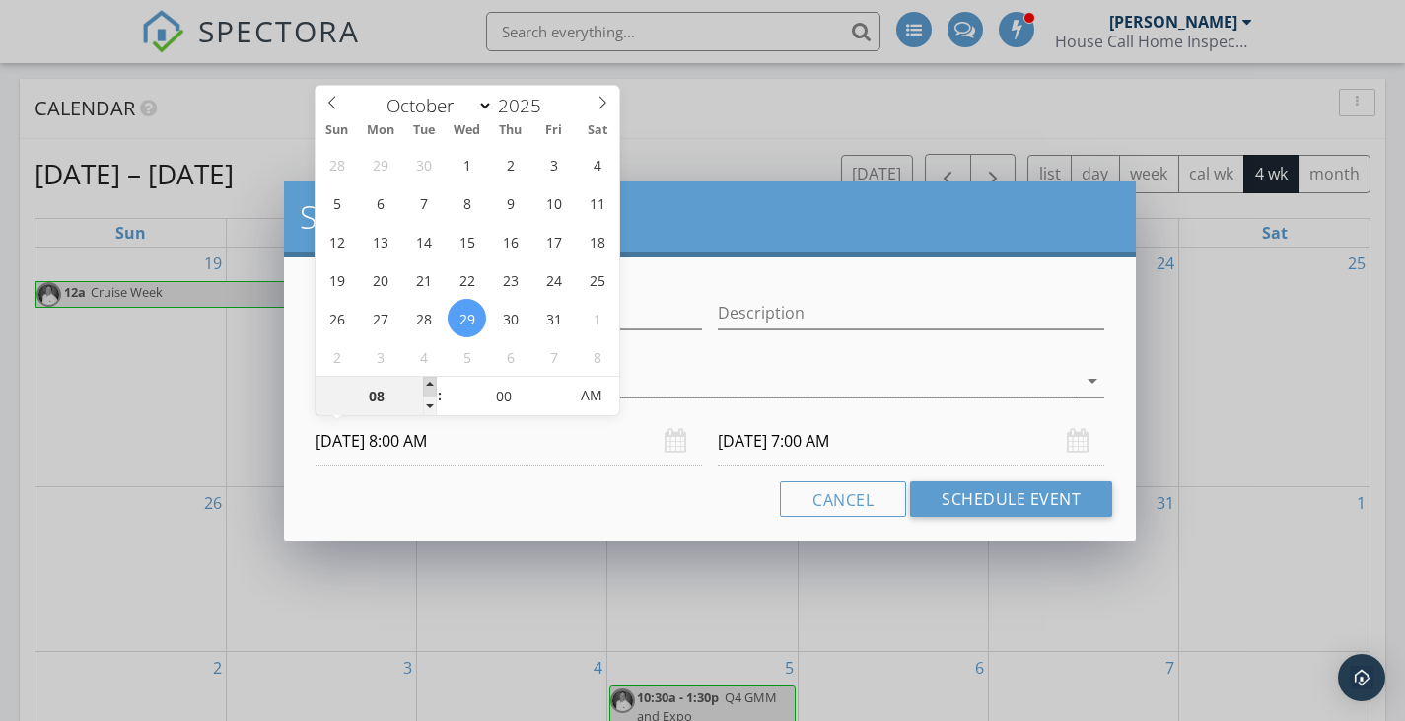
click at [435, 382] on span at bounding box center [430, 387] width 14 height 20
type input "09"
type input "[DATE] 9:00 AM"
click at [435, 382] on span at bounding box center [430, 387] width 14 height 20
click at [749, 434] on input "[DATE] 9:00 AM" at bounding box center [911, 441] width 386 height 48
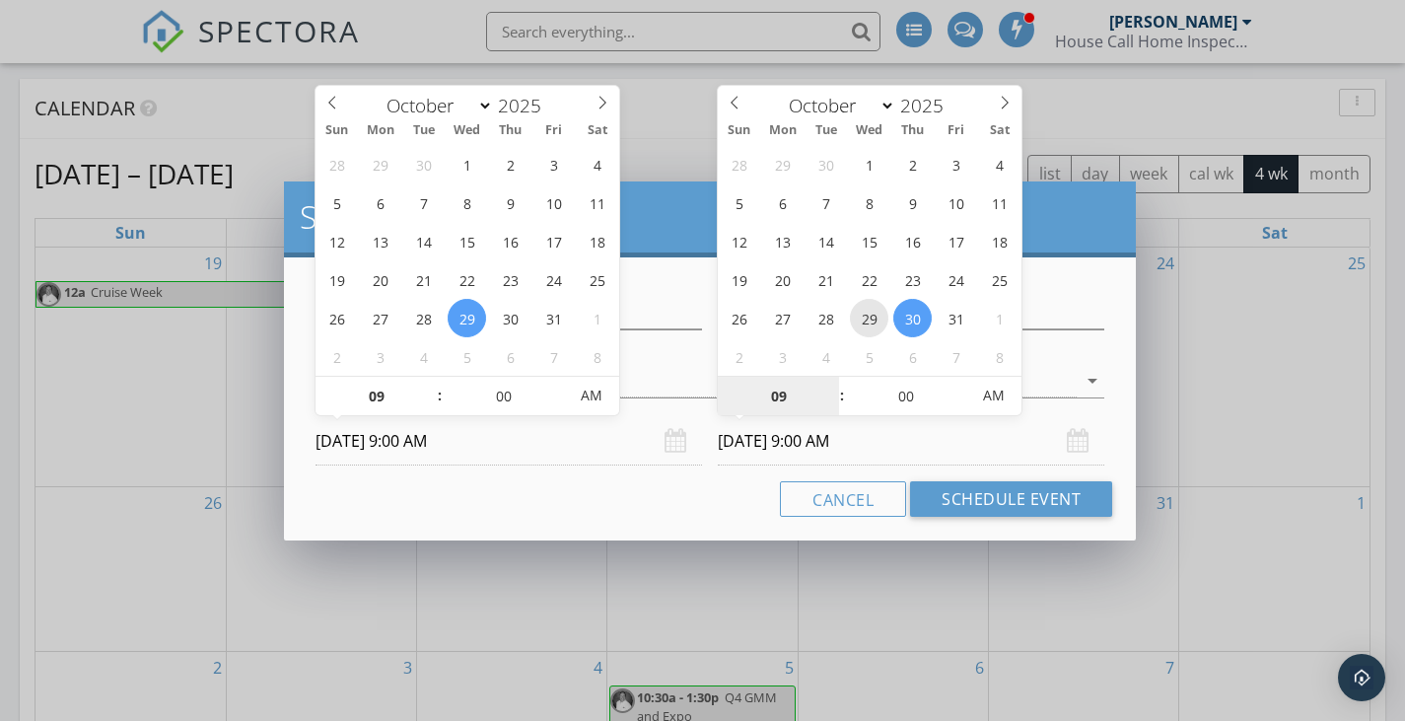
type input "[DATE] 9:00 AM"
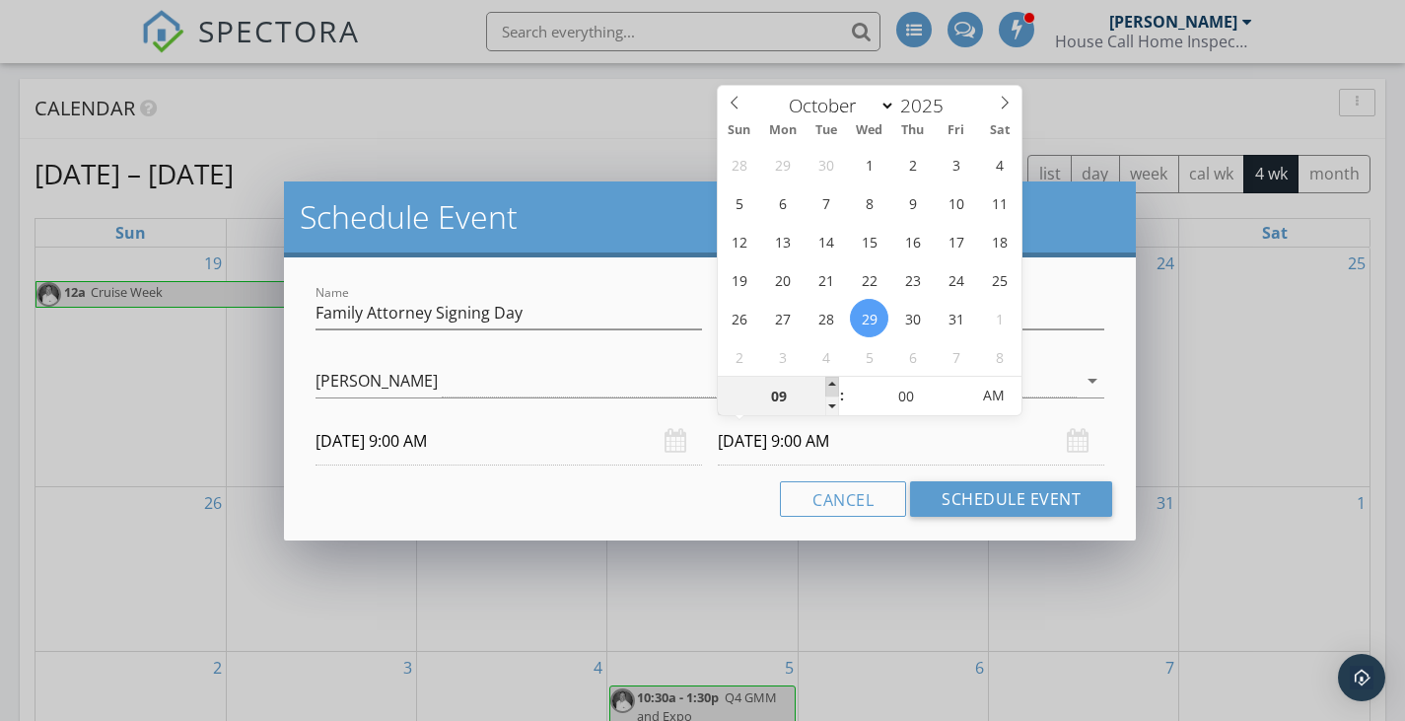
type input "10"
type input "[DATE] 10:00 AM"
click at [833, 381] on span at bounding box center [832, 387] width 14 height 20
type input "11"
type input "[DATE] 11:00 AM"
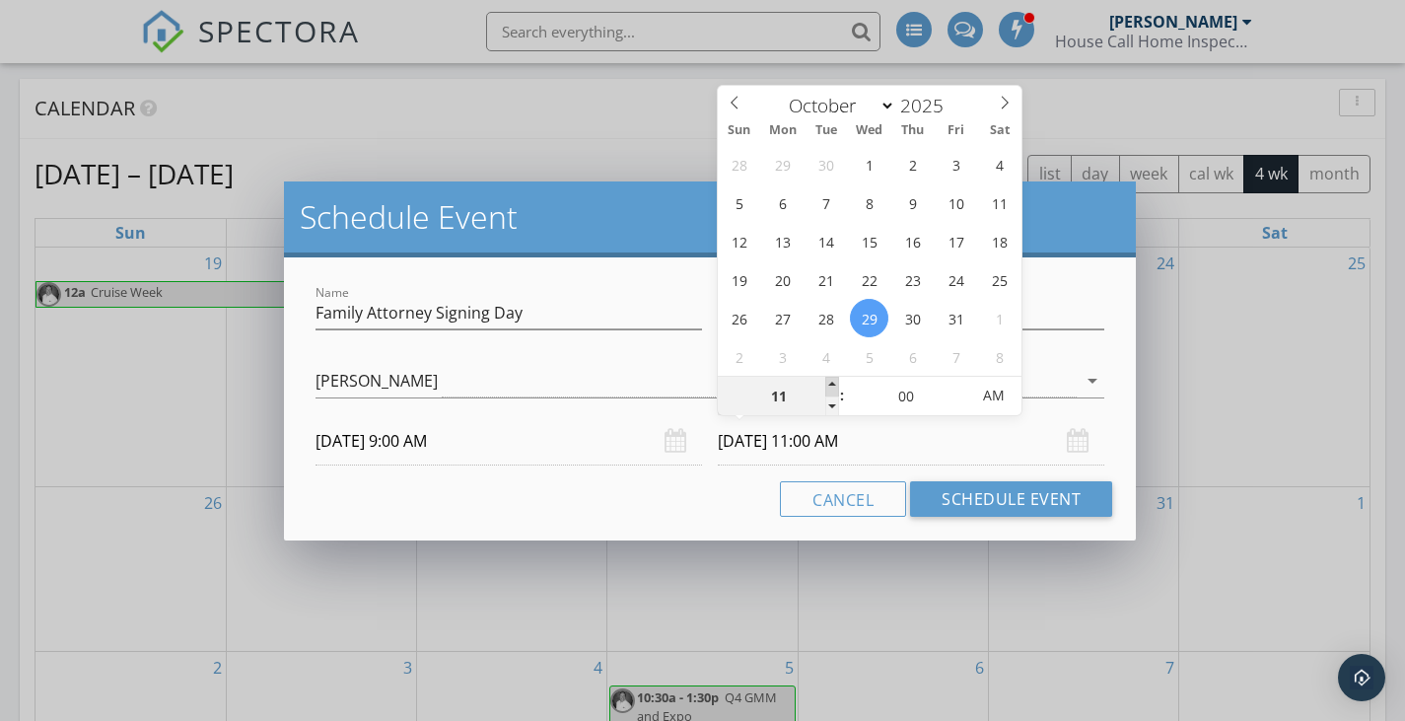
click at [833, 381] on span at bounding box center [832, 387] width 14 height 20
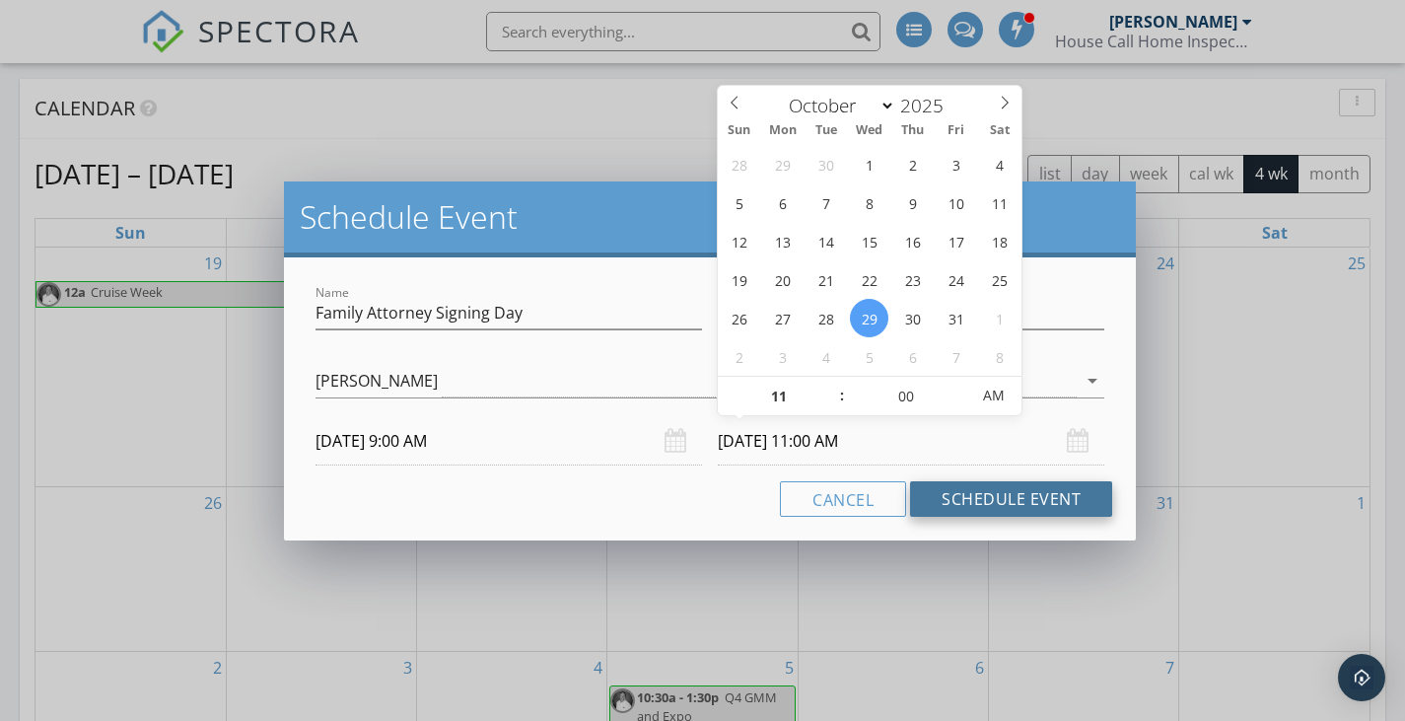
click at [1003, 502] on button "Schedule Event" at bounding box center [1011, 498] width 202 height 35
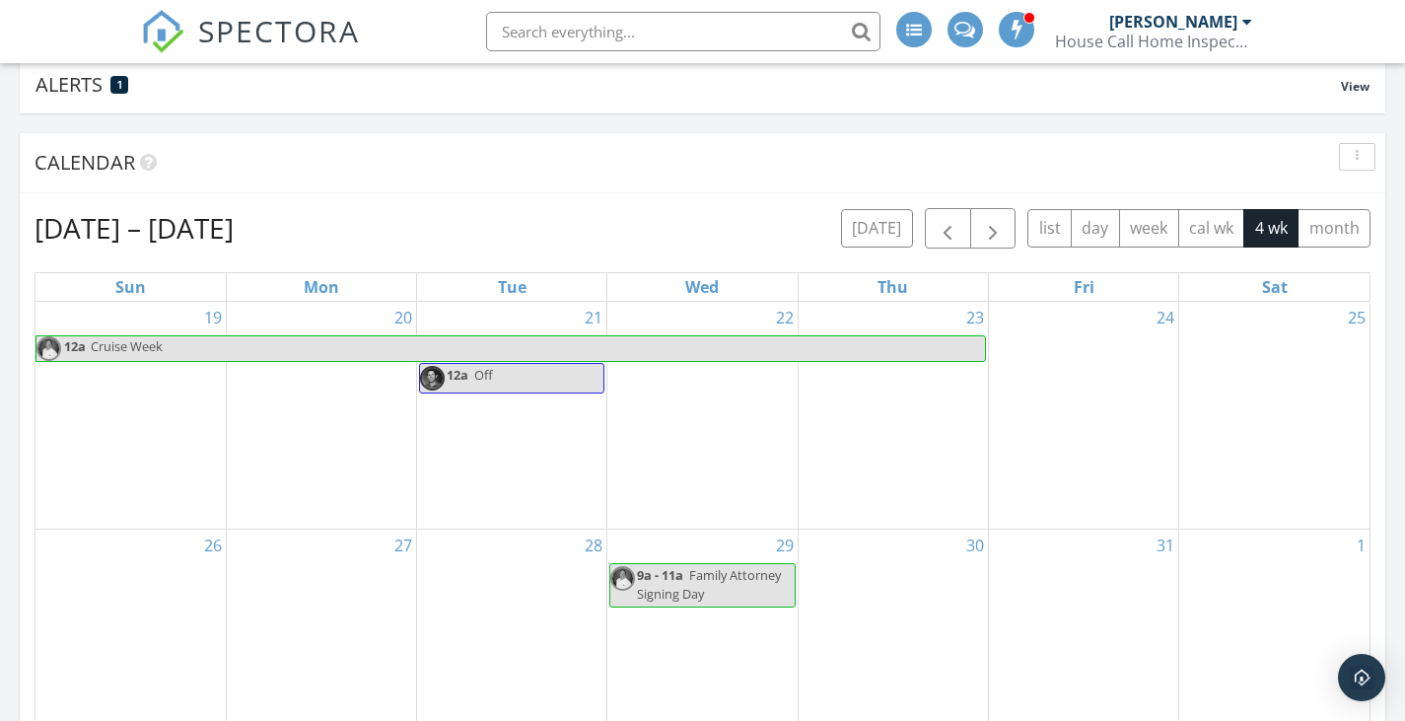
scroll to position [99, 0]
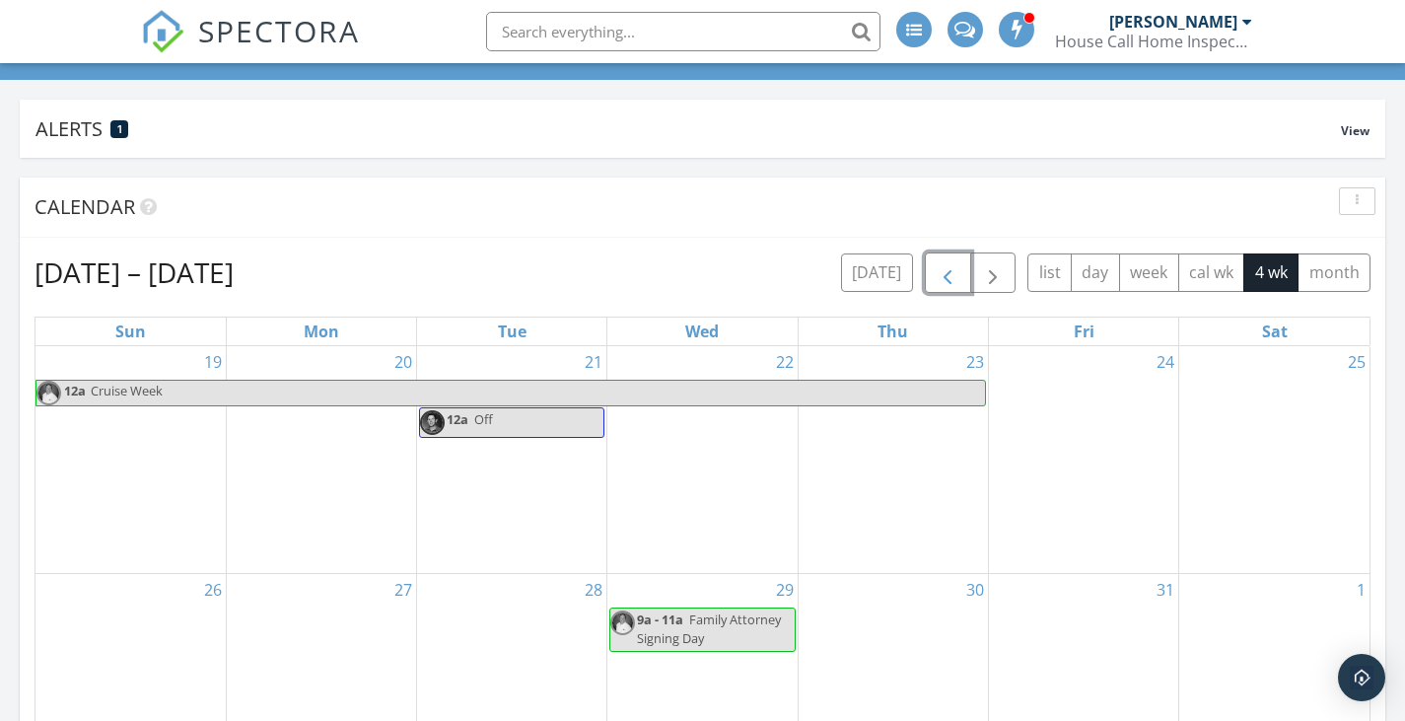
click at [949, 275] on span "button" at bounding box center [948, 273] width 24 height 24
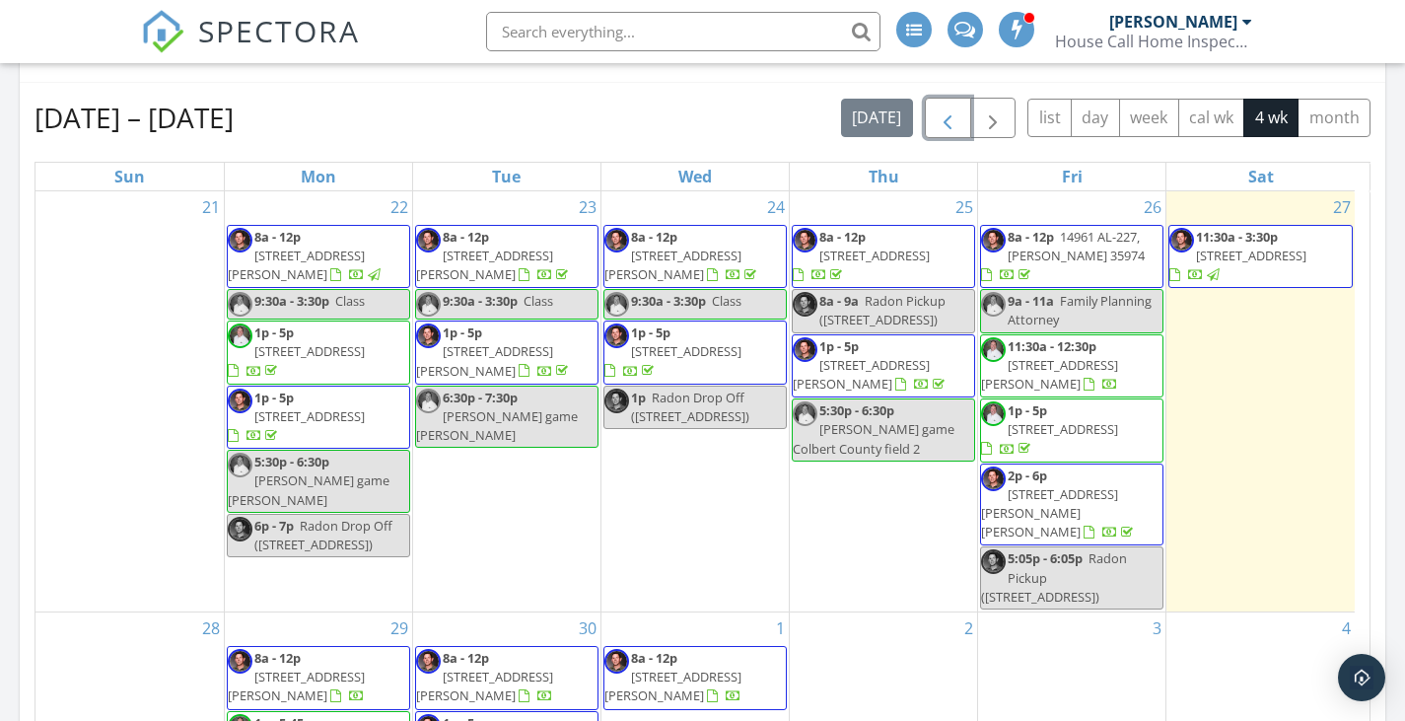
scroll to position [197, 0]
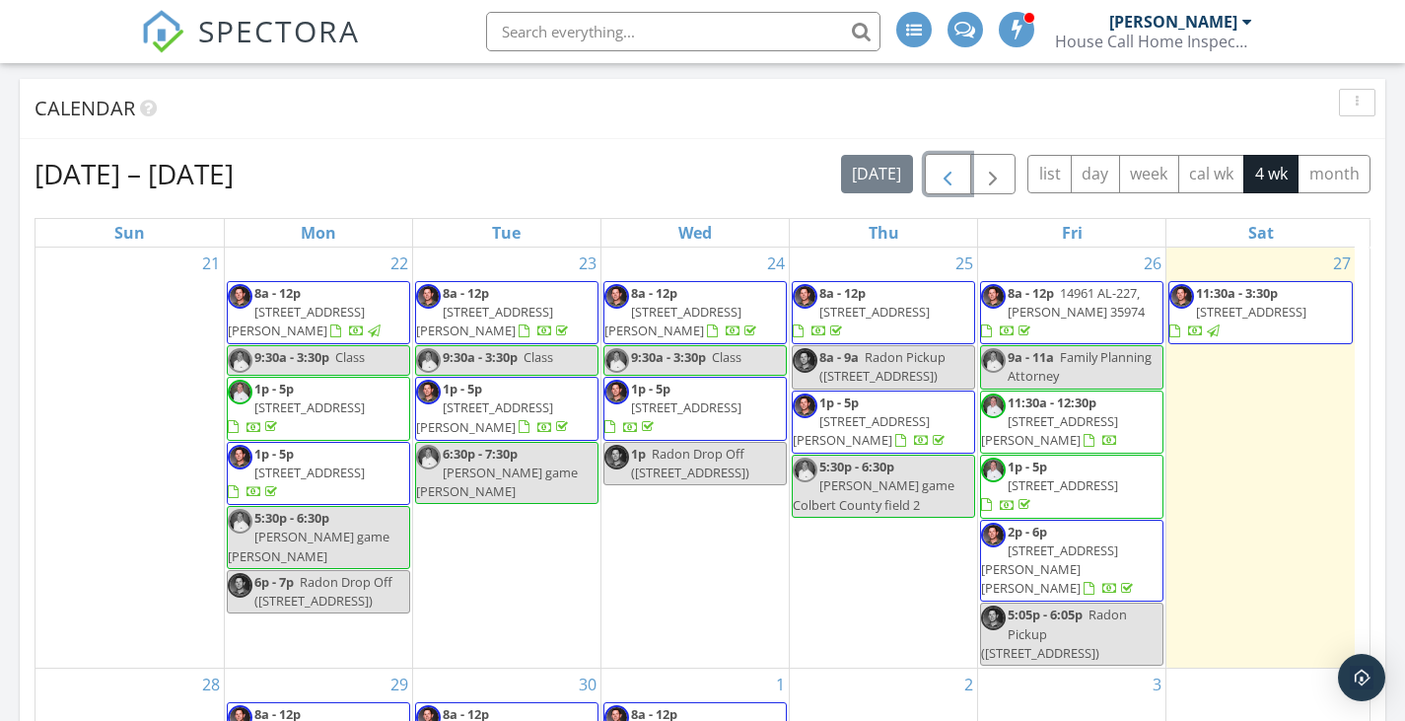
click at [947, 170] on span "button" at bounding box center [948, 175] width 24 height 24
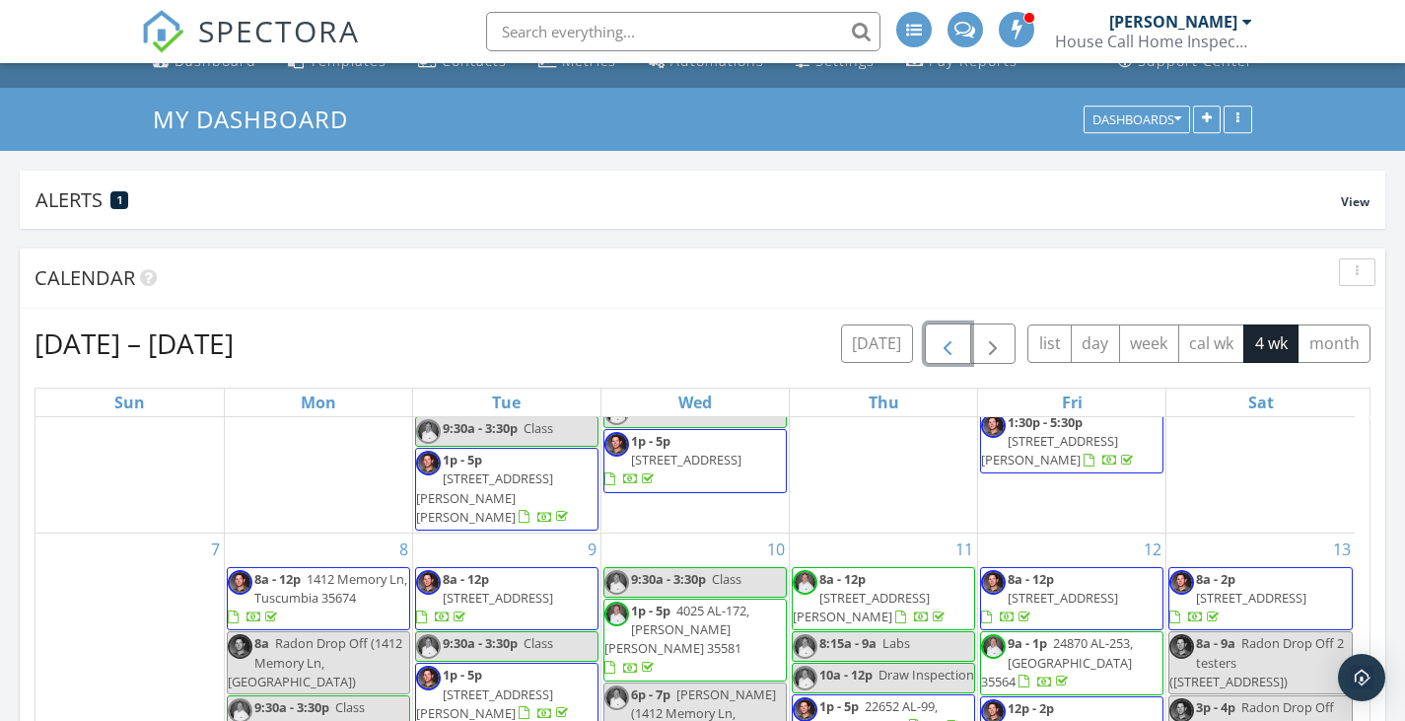
scroll to position [0, 0]
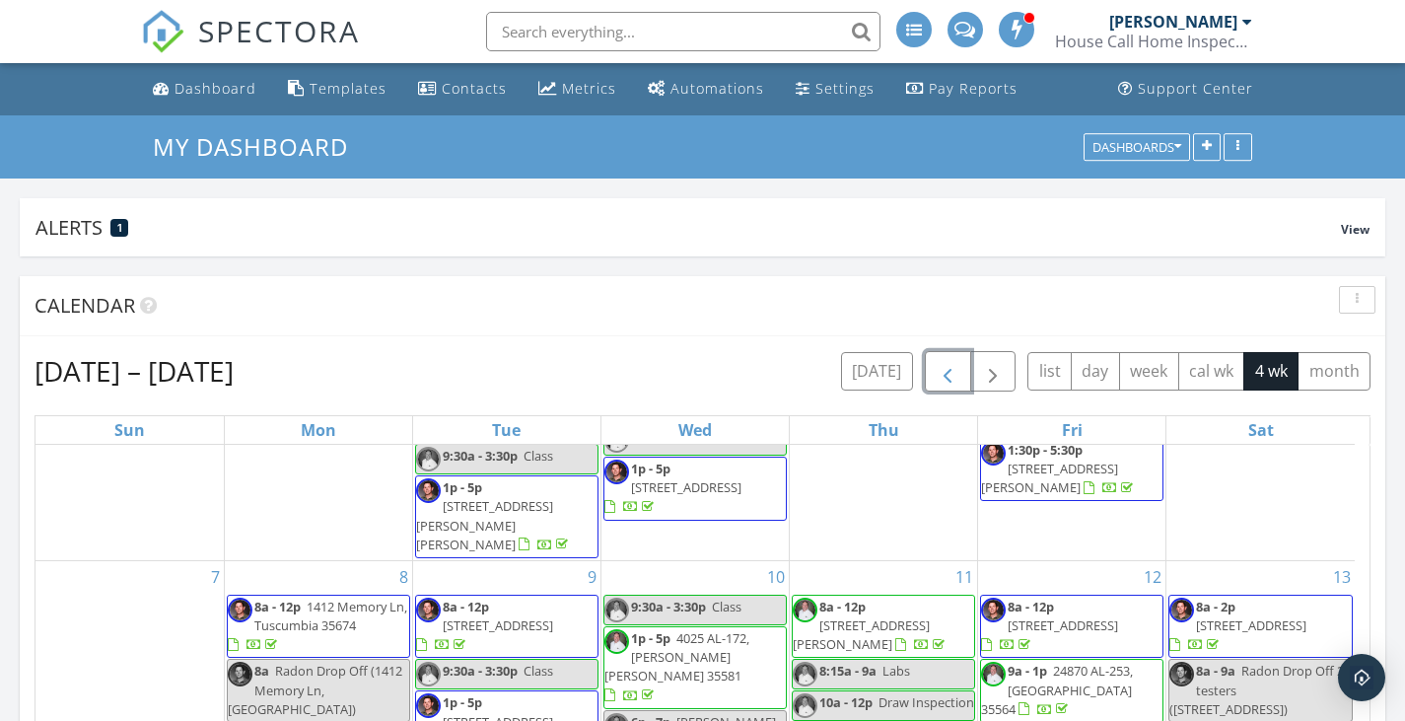
click at [952, 367] on span "button" at bounding box center [948, 372] width 24 height 24
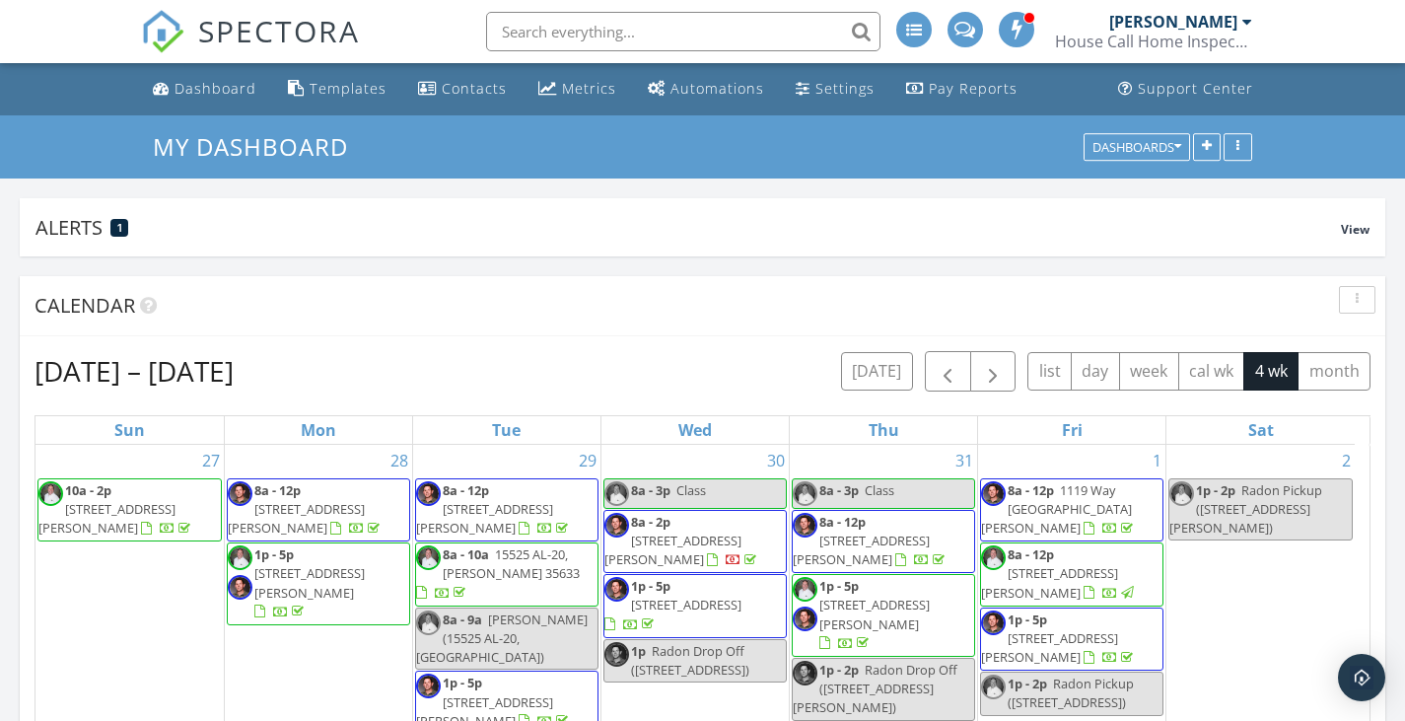
click at [838, 289] on div "Calendar" at bounding box center [702, 306] width 1365 height 60
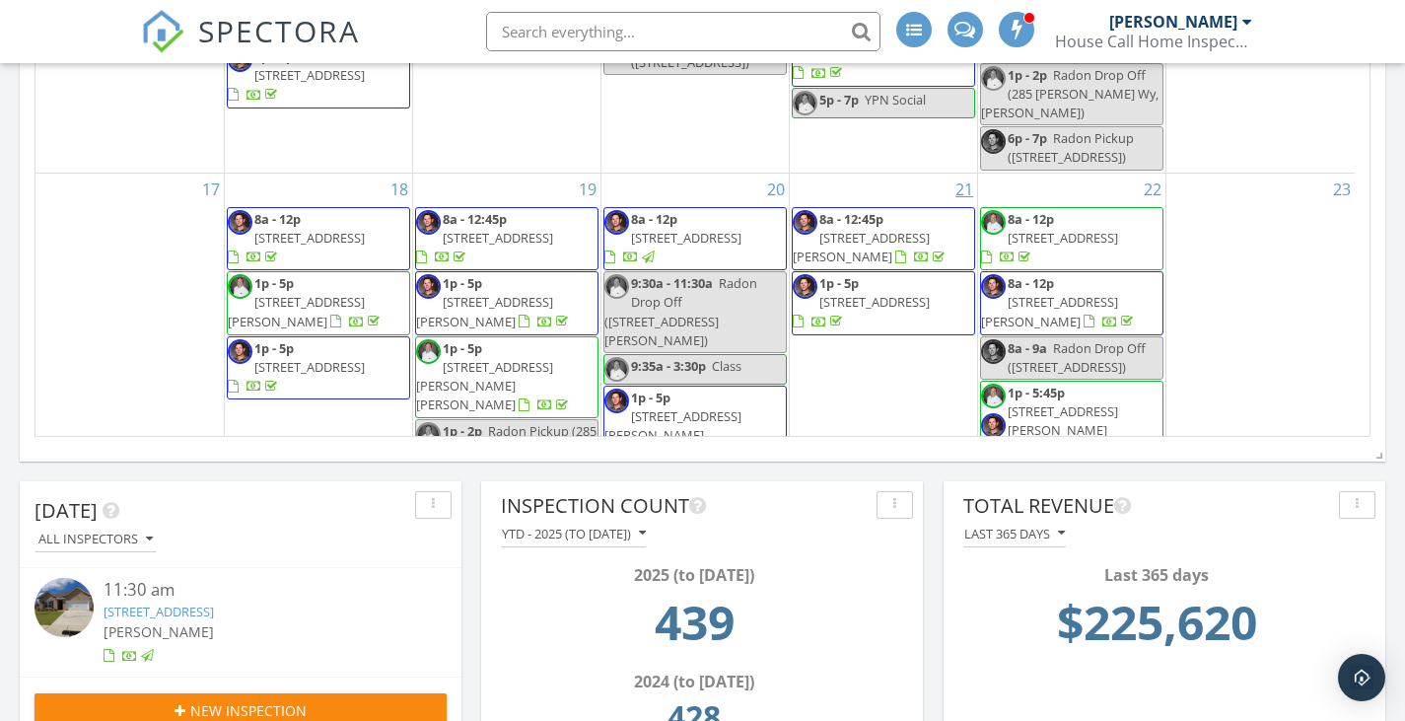
scroll to position [789, 0]
